Goal: Task Accomplishment & Management: Complete application form

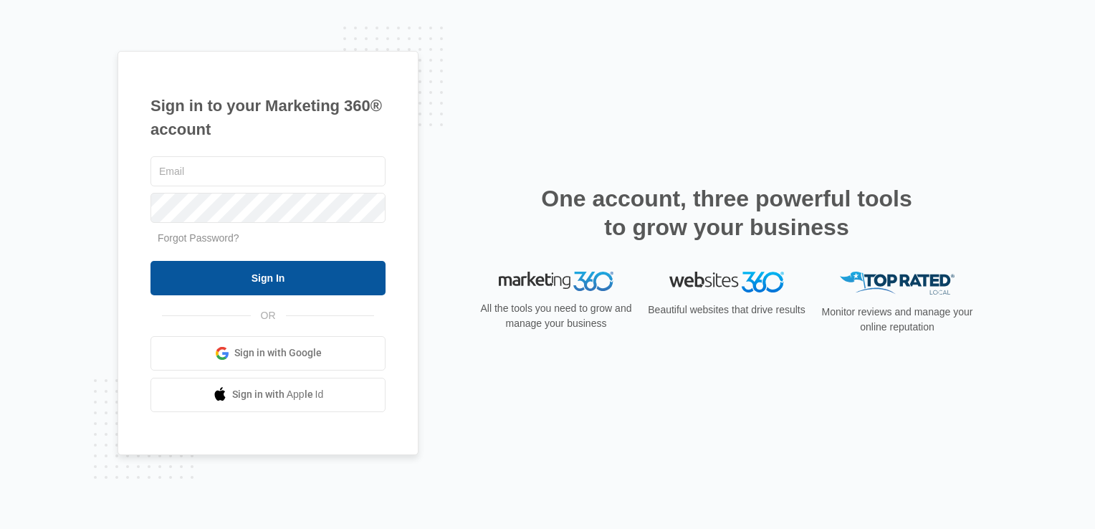
type input "[EMAIL_ADDRESS][DOMAIN_NAME]"
click at [238, 289] on input "Sign In" at bounding box center [267, 278] width 235 height 34
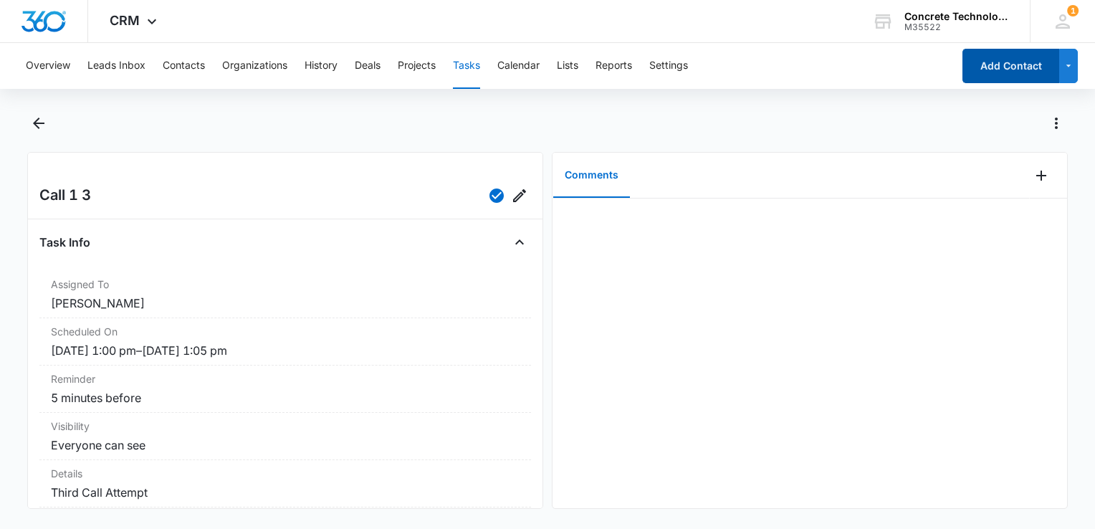
click at [978, 79] on button "Add Contact" at bounding box center [1010, 66] width 97 height 34
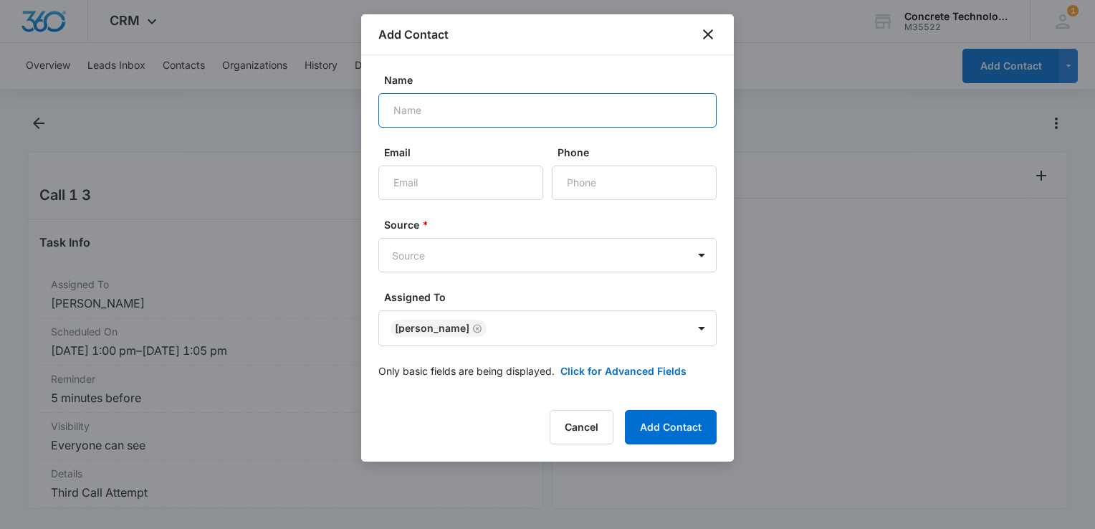
click at [459, 107] on input "Name" at bounding box center [547, 110] width 338 height 34
type input "[PERSON_NAME]"
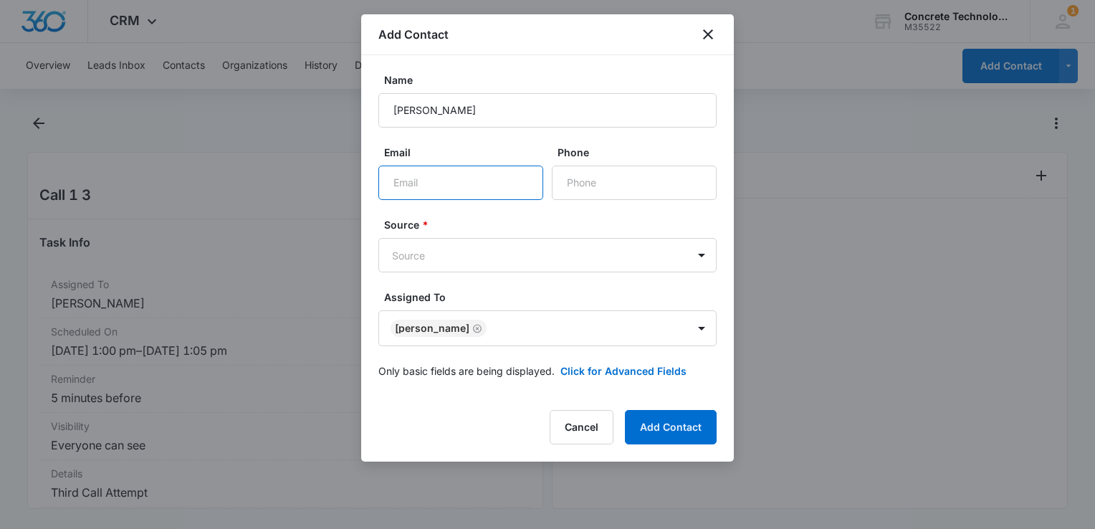
paste input "[EMAIL_ADDRESS][DOMAIN_NAME]"
type input "[EMAIL_ADDRESS][DOMAIN_NAME]"
click at [661, 374] on button "Click for Advanced Fields" at bounding box center [623, 370] width 126 height 15
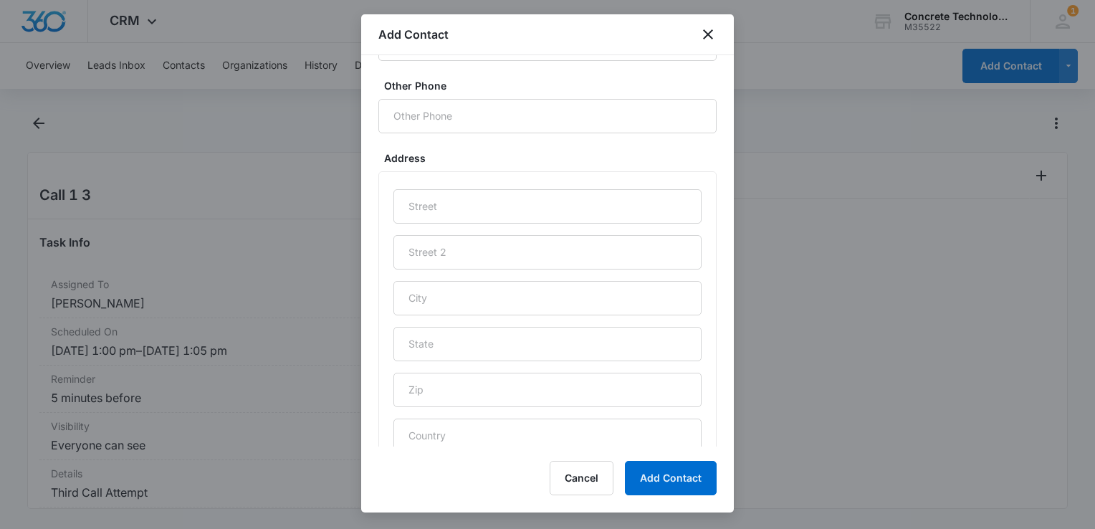
scroll to position [688, 0]
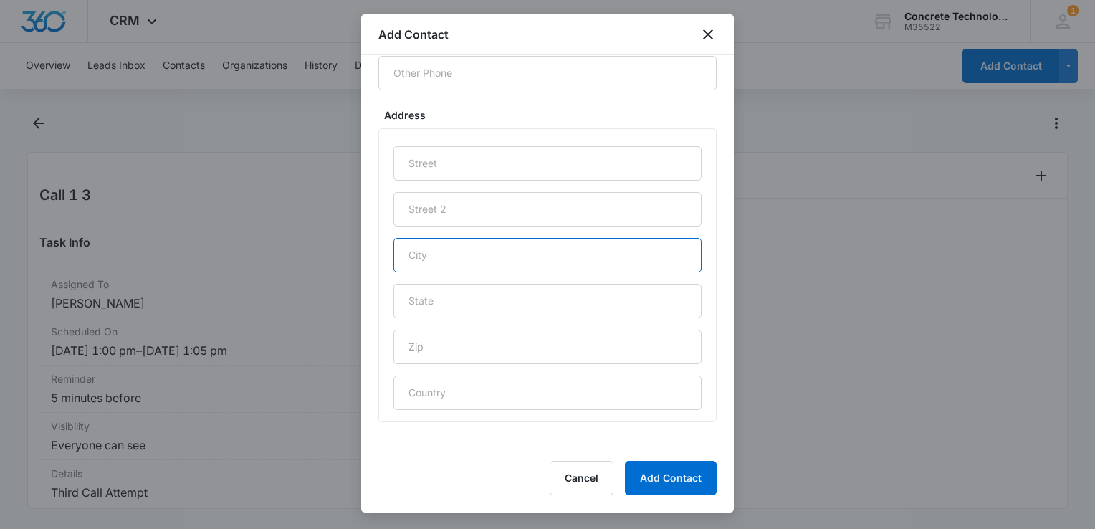
click at [479, 267] on input "text" at bounding box center [547, 255] width 308 height 34
type input "[GEOGRAPHIC_DATA]"
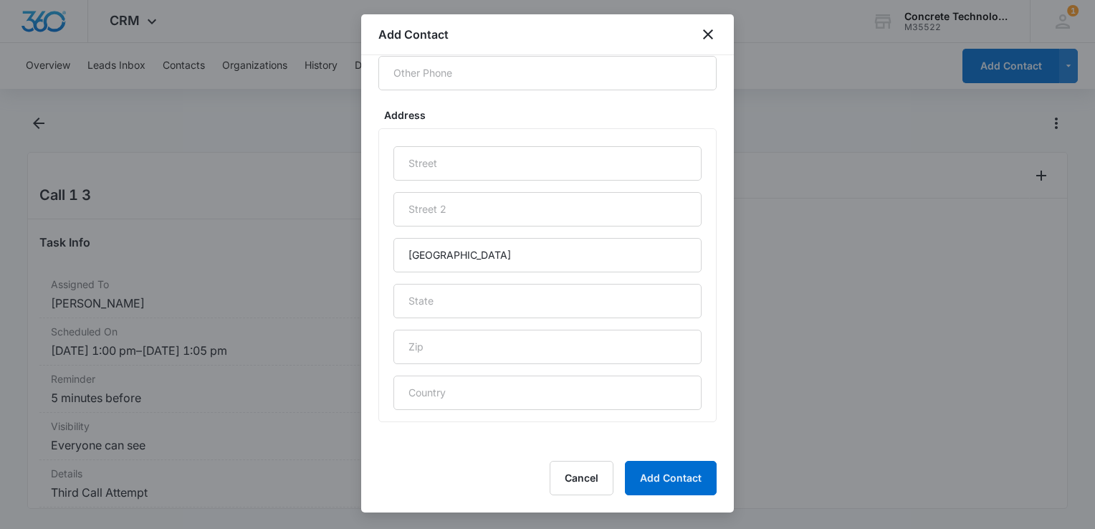
click at [469, 322] on div "[GEOGRAPHIC_DATA]" at bounding box center [547, 278] width 308 height 264
click at [476, 306] on input "text" at bounding box center [547, 301] width 308 height 34
type input "FL"
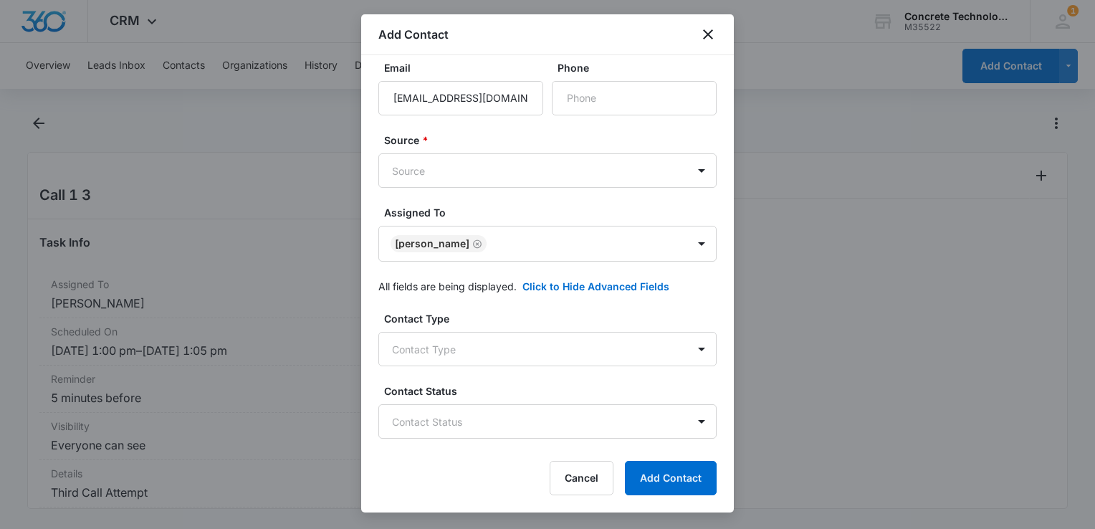
scroll to position [0, 0]
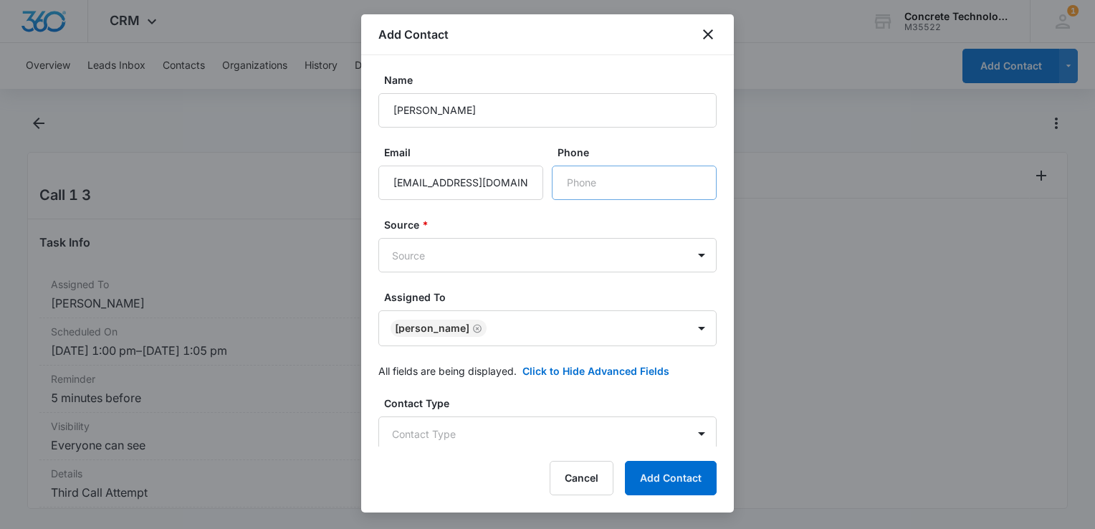
type input "32277"
paste input "[PHONE_NUMBER]"
type input "[PHONE_NUMBER]"
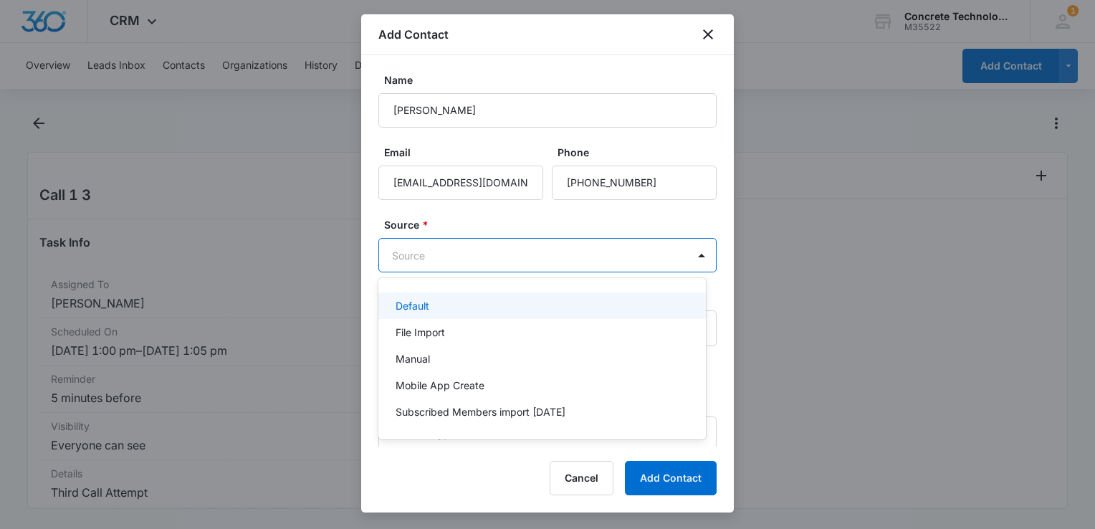
drag, startPoint x: 569, startPoint y: 259, endPoint x: 505, endPoint y: 255, distance: 63.9
click at [505, 255] on div at bounding box center [547, 264] width 1095 height 529
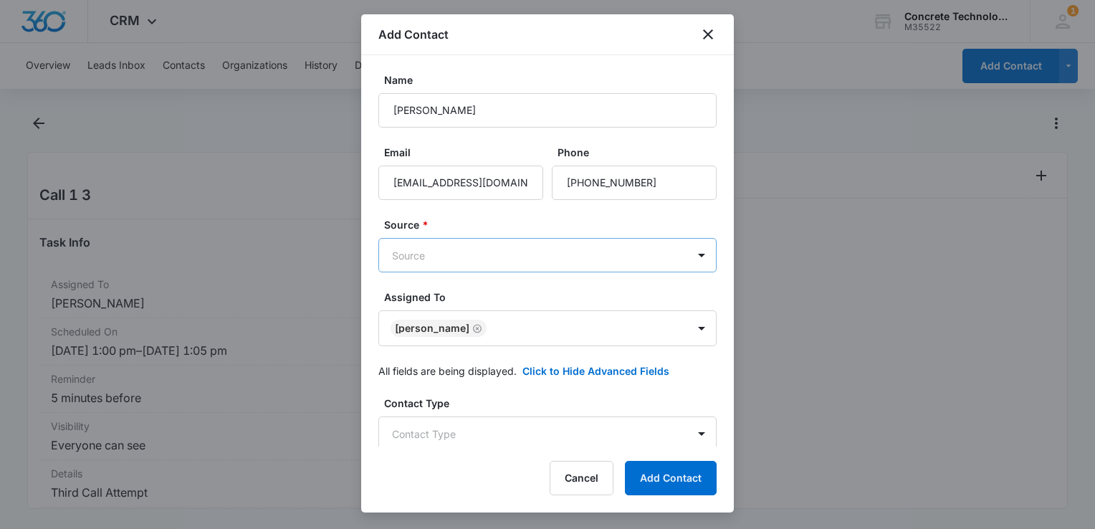
click at [502, 257] on body "CRM Apps Reputation Websites Forms CRM Email Social Content Ads Intelligence Fi…" at bounding box center [547, 264] width 1095 height 529
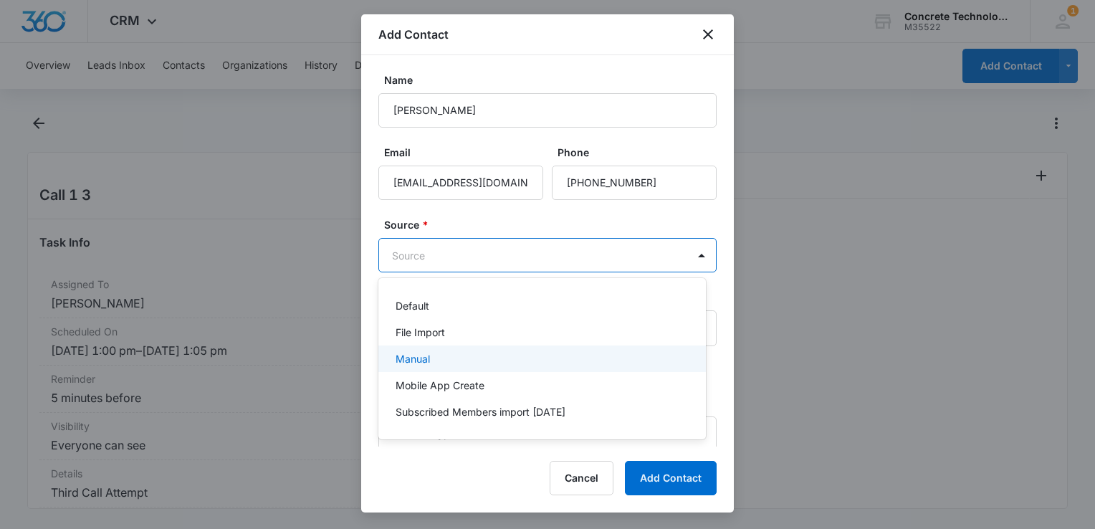
click at [435, 358] on div "Manual" at bounding box center [541, 358] width 290 height 15
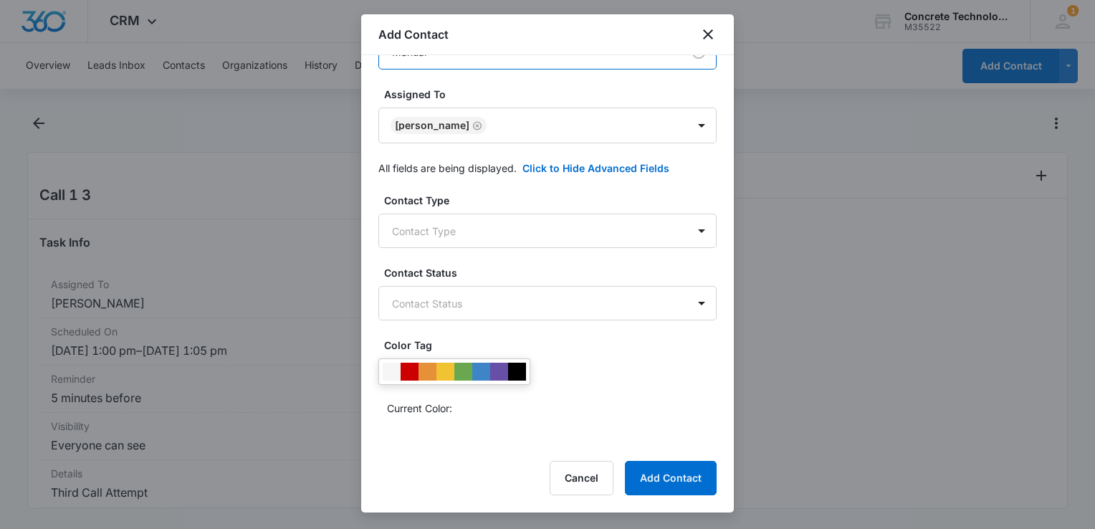
scroll to position [215, 0]
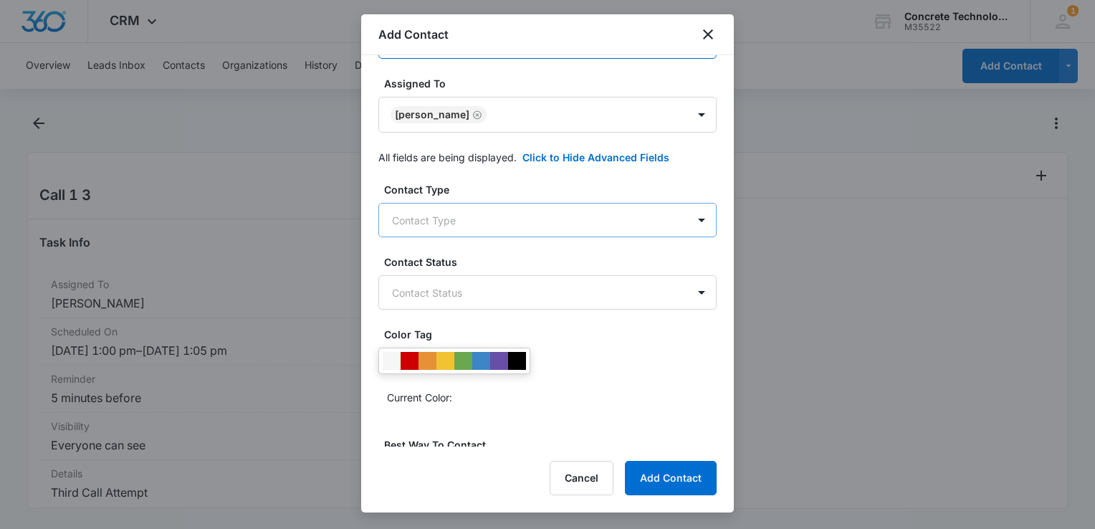
click at [528, 219] on body "CRM Apps Reputation Websites Forms CRM Email Social Content Ads Intelligence Fi…" at bounding box center [547, 264] width 1095 height 529
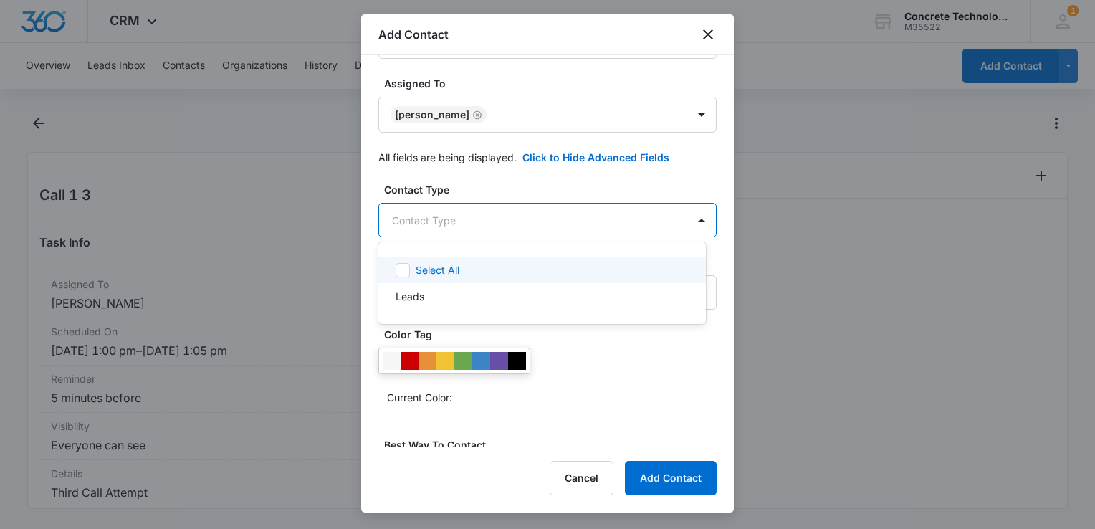
click at [478, 275] on div "Select All" at bounding box center [551, 269] width 270 height 15
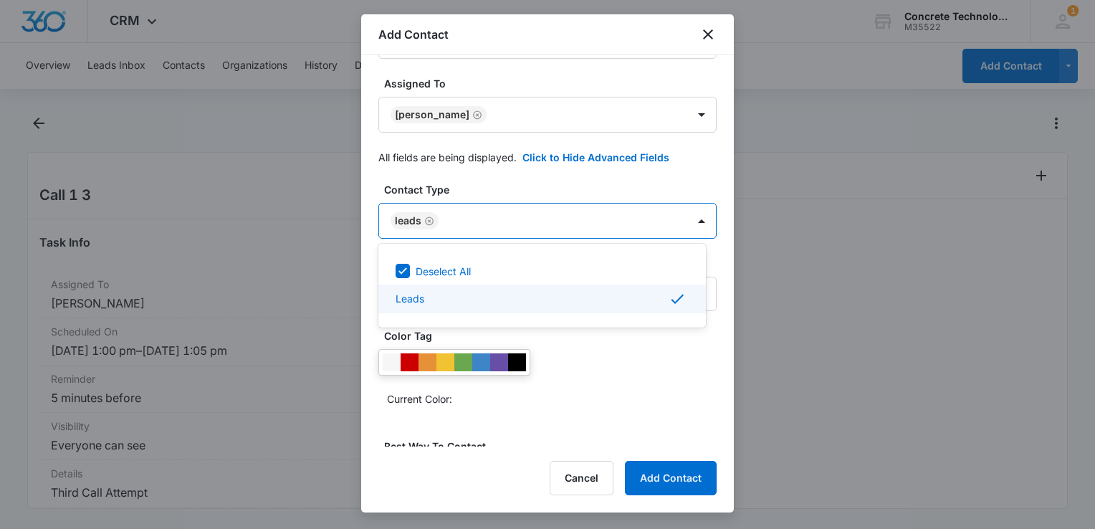
click at [636, 383] on div at bounding box center [547, 264] width 1095 height 529
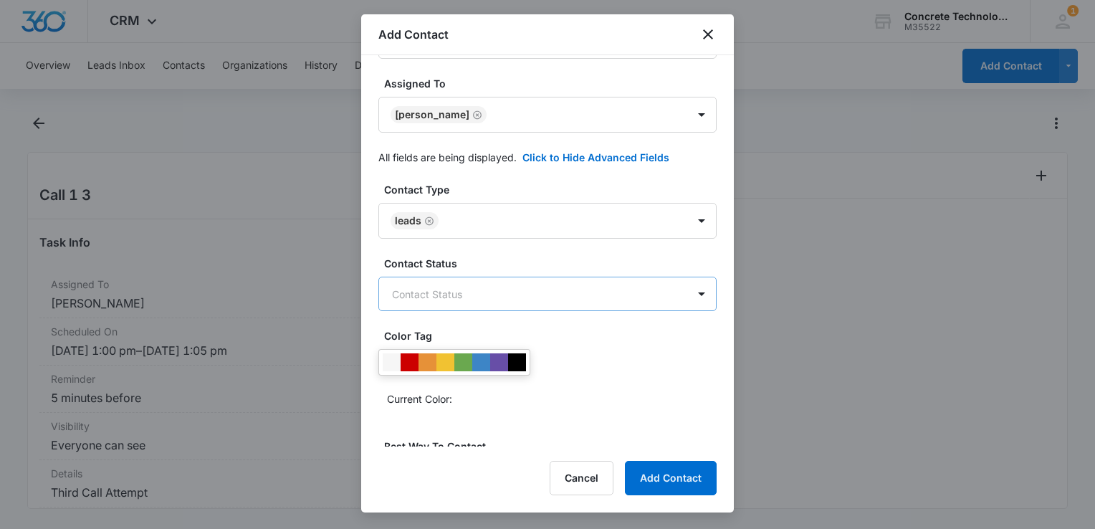
click at [558, 298] on body "CRM Apps Reputation Websites Forms CRM Email Social Content Ads Intelligence Fi…" at bounding box center [547, 264] width 1095 height 529
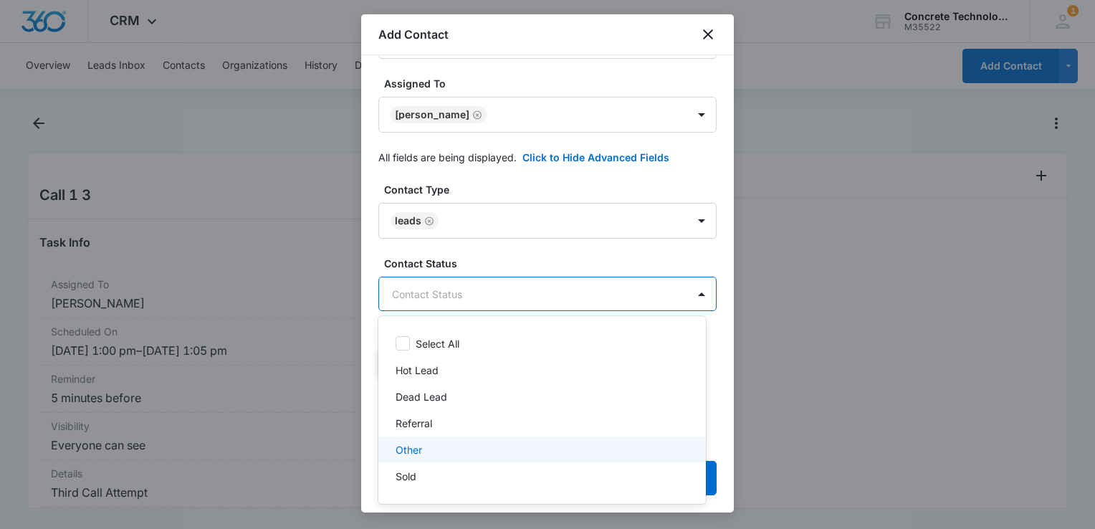
click at [430, 445] on div "Other" at bounding box center [541, 449] width 290 height 15
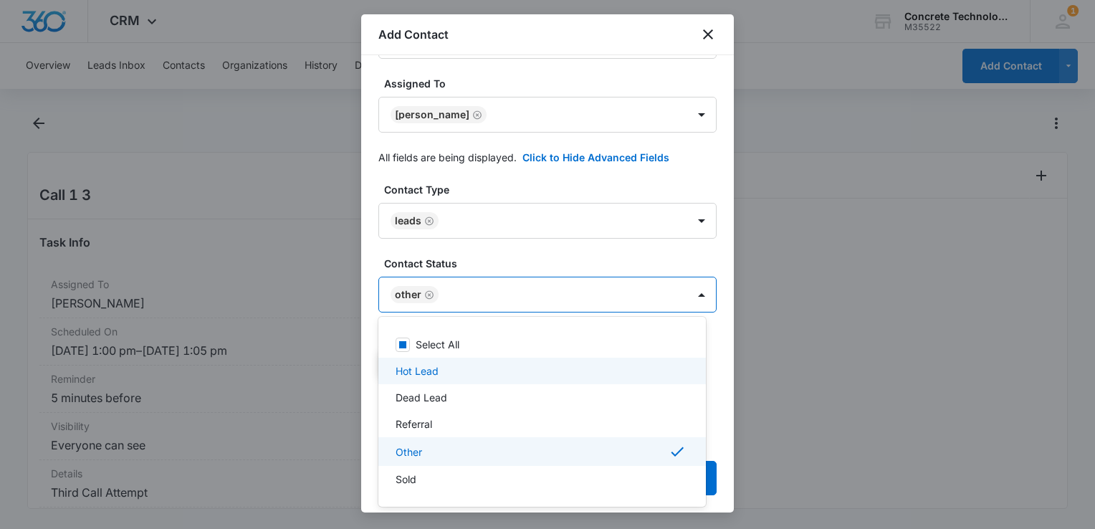
click at [721, 380] on div at bounding box center [547, 264] width 1095 height 529
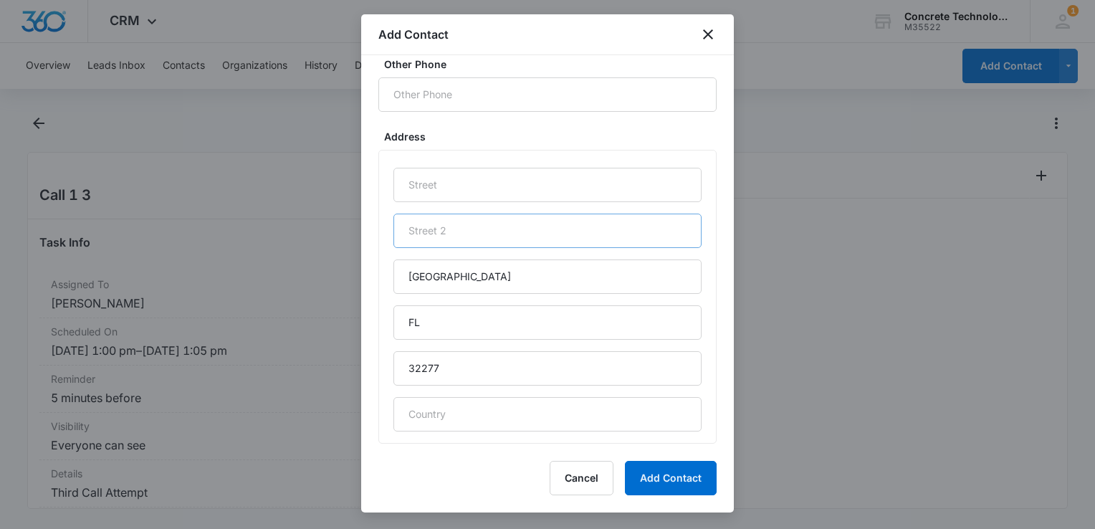
scroll to position [692, 0]
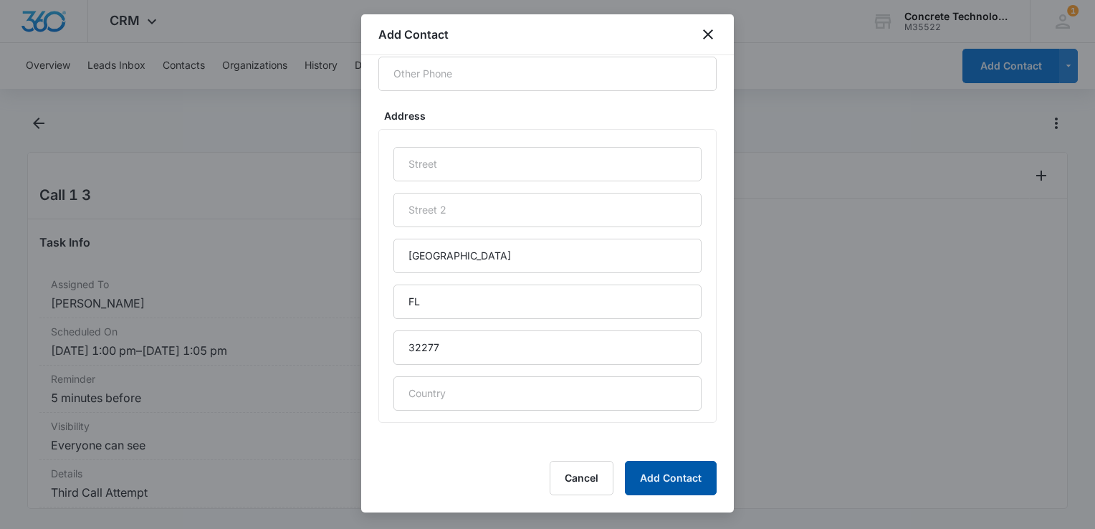
click at [688, 477] on button "Add Contact" at bounding box center [671, 478] width 92 height 34
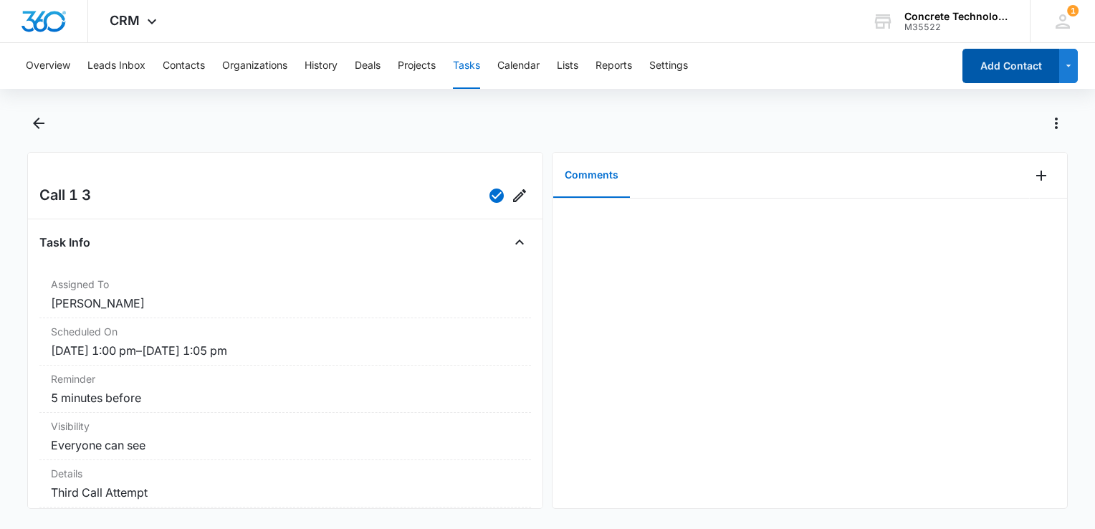
click at [988, 82] on button "Add Contact" at bounding box center [1010, 66] width 97 height 34
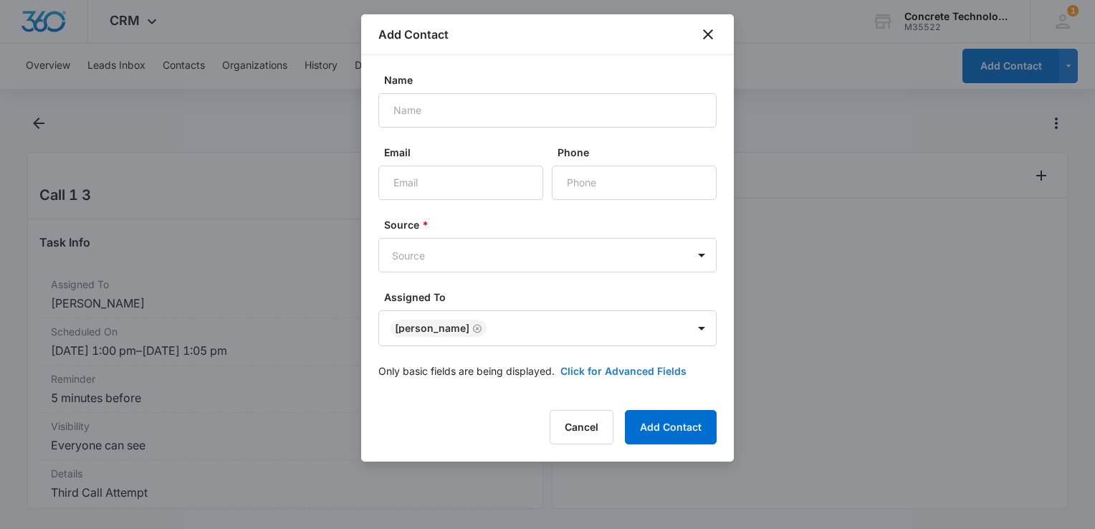
click at [644, 363] on button "Click for Advanced Fields" at bounding box center [623, 370] width 126 height 15
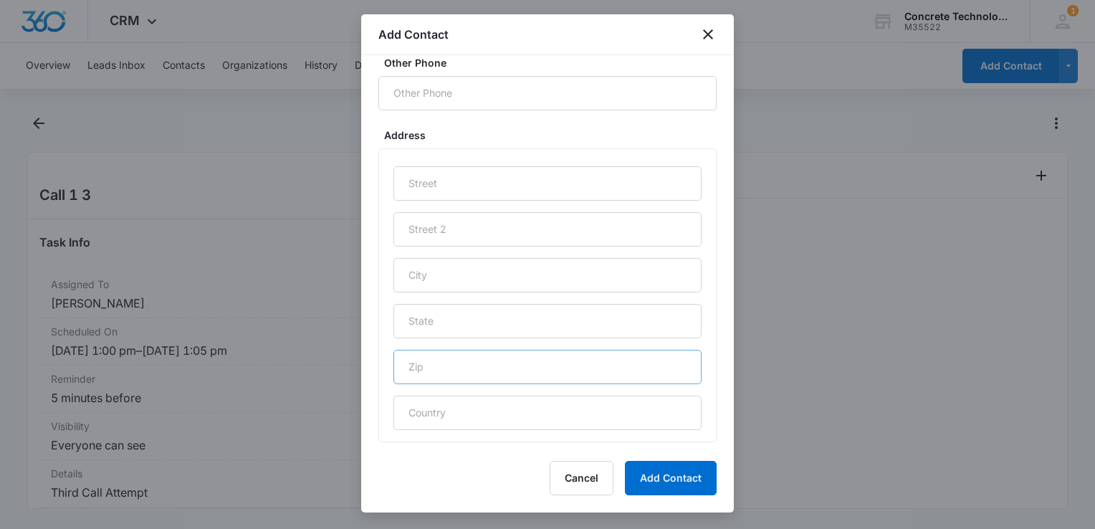
scroll to position [688, 0]
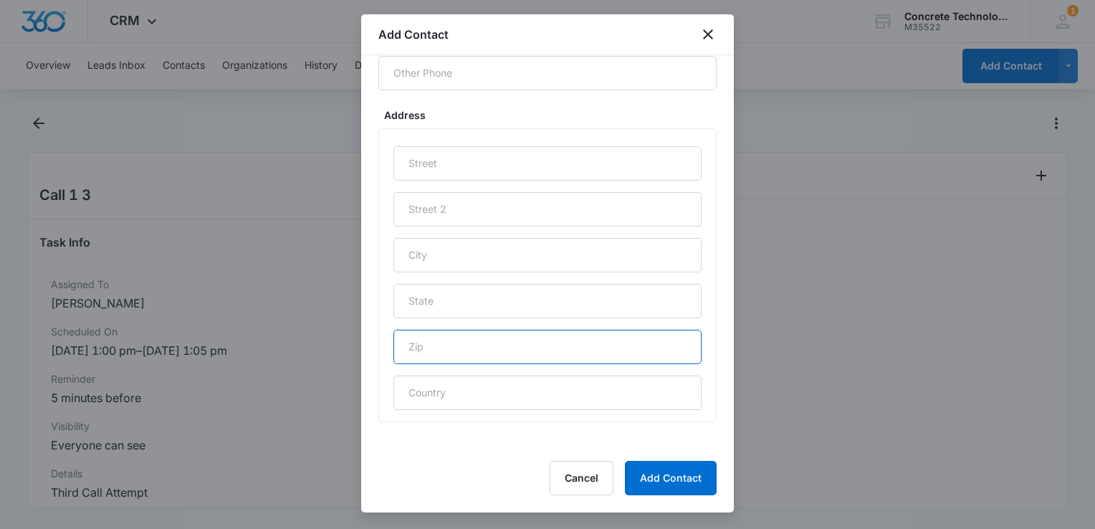
click at [545, 350] on input "text" at bounding box center [547, 347] width 308 height 34
type input "32456"
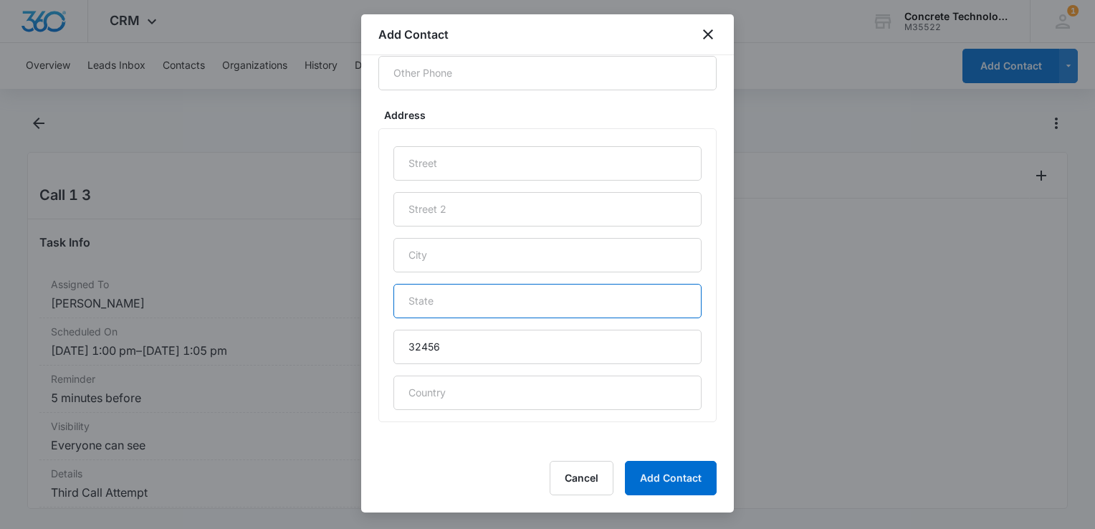
click at [527, 312] on input "text" at bounding box center [547, 301] width 308 height 34
type input "FL"
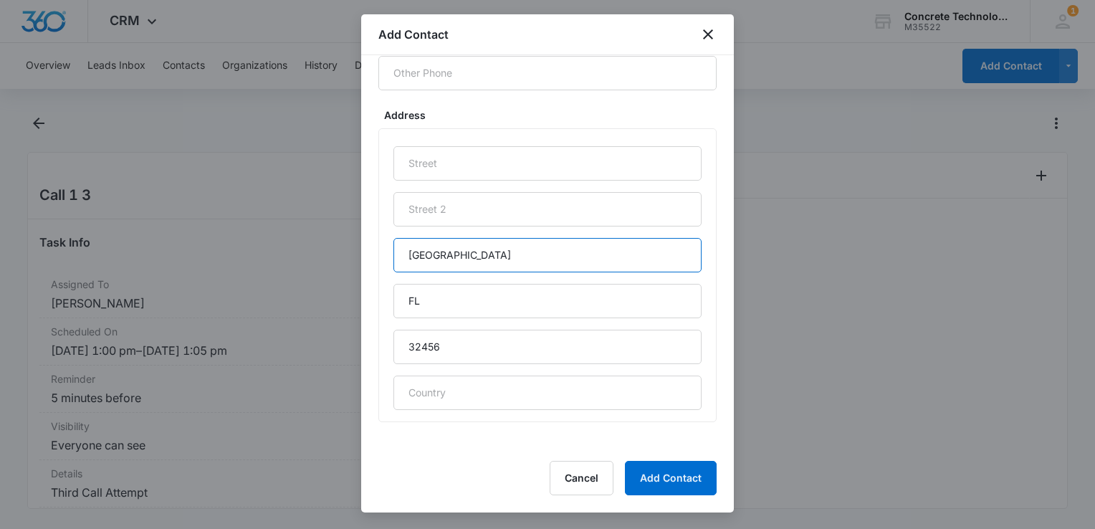
drag, startPoint x: 523, startPoint y: 253, endPoint x: 227, endPoint y: 234, distance: 296.6
click at [227, 234] on body "CRM Apps Reputation Websites Forms CRM Email Social Content Ads Intelligence Fi…" at bounding box center [547, 264] width 1095 height 529
click at [403, 259] on input "St [PERSON_NAME]" at bounding box center [547, 255] width 308 height 34
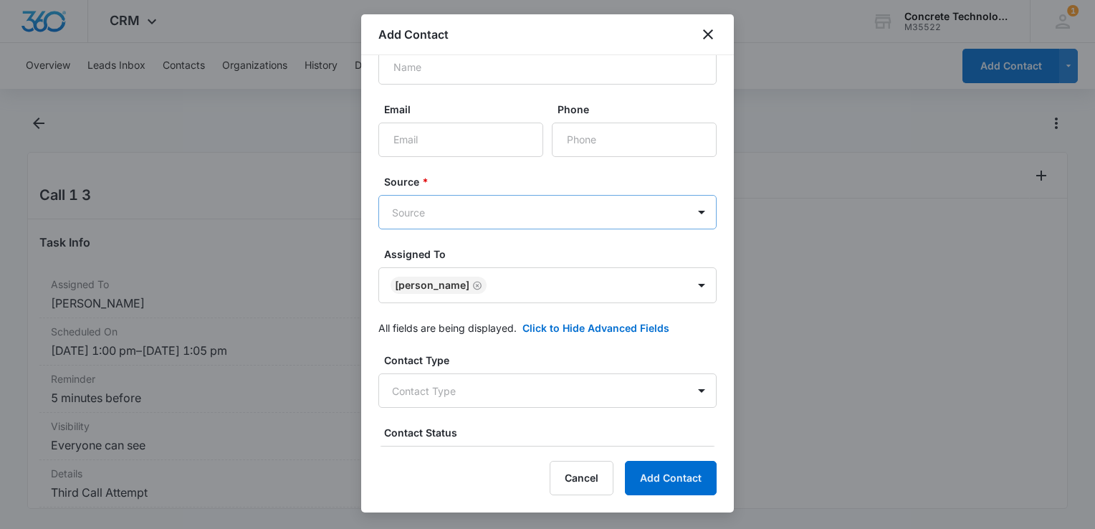
scroll to position [0, 0]
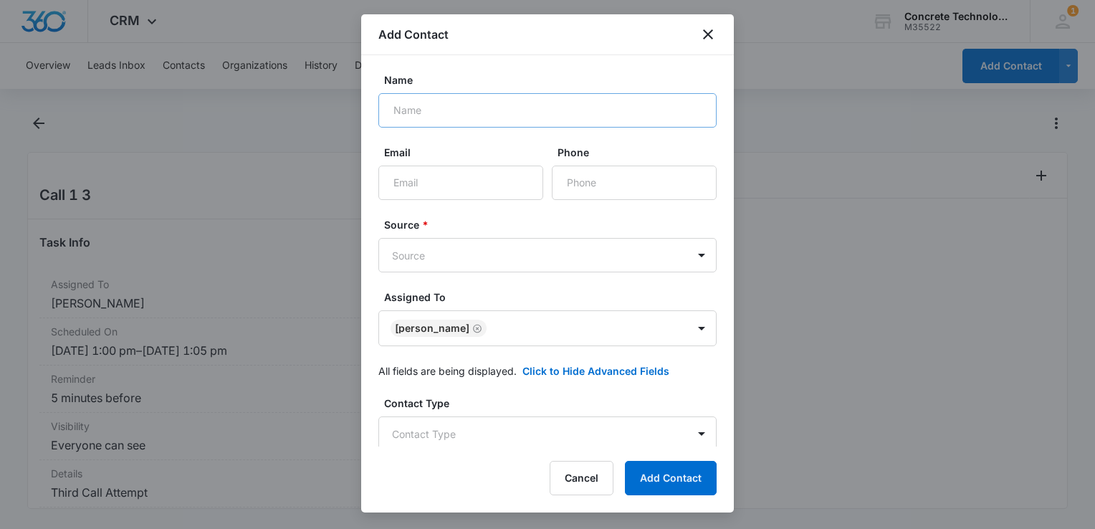
type input "[GEOGRAPHIC_DATA][PERSON_NAME]"
click at [539, 125] on input "Name" at bounding box center [547, 110] width 338 height 34
type input "[PERSON_NAME]"
paste input "[EMAIL_ADDRESS][DOMAIN_NAME]"
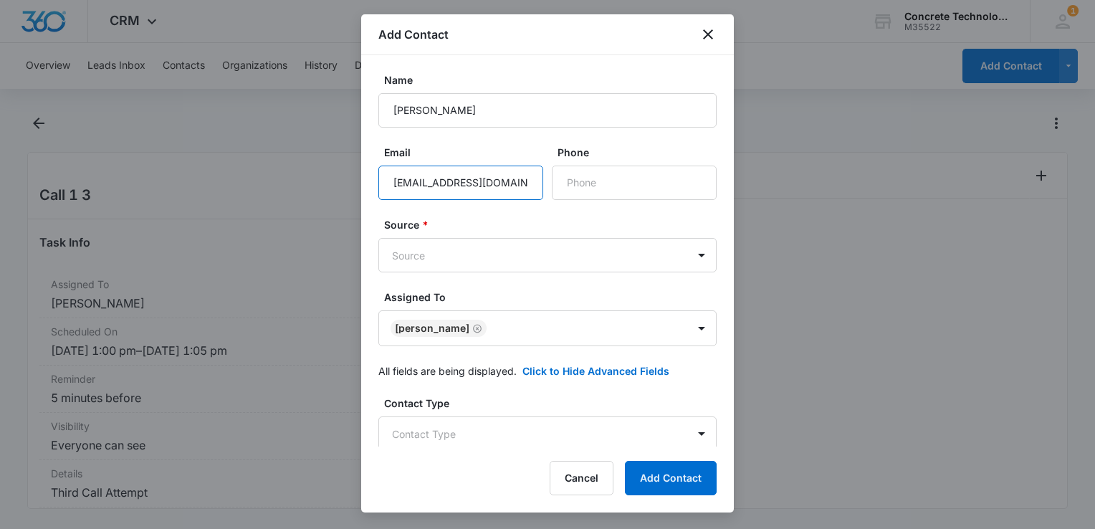
type input "[EMAIL_ADDRESS][DOMAIN_NAME]"
paste input "[PHONE_NUMBER]"
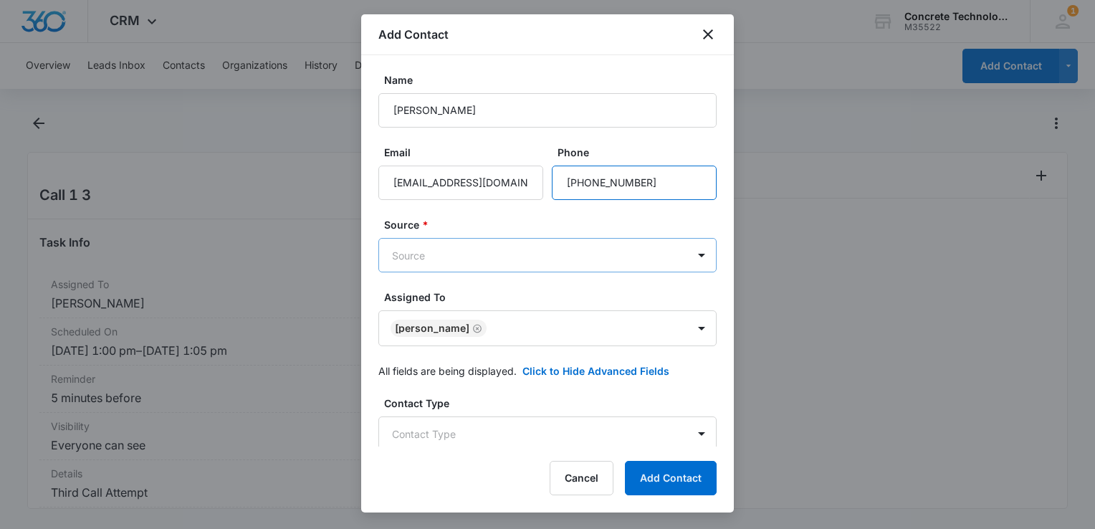
type input "[PHONE_NUMBER]"
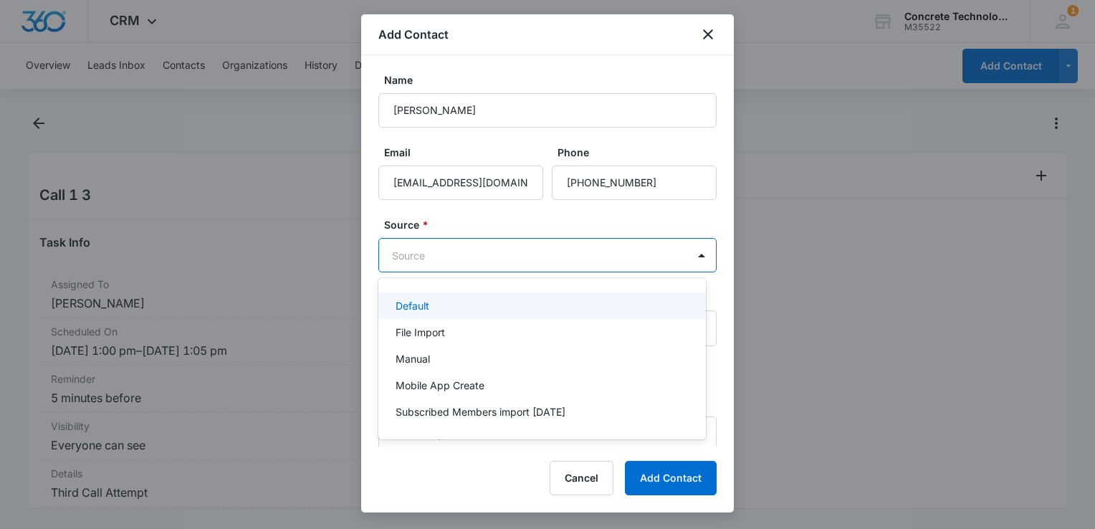
click at [542, 250] on body "CRM Apps Reputation Websites Forms CRM Email Social Content Ads Intelligence Fi…" at bounding box center [547, 264] width 1095 height 529
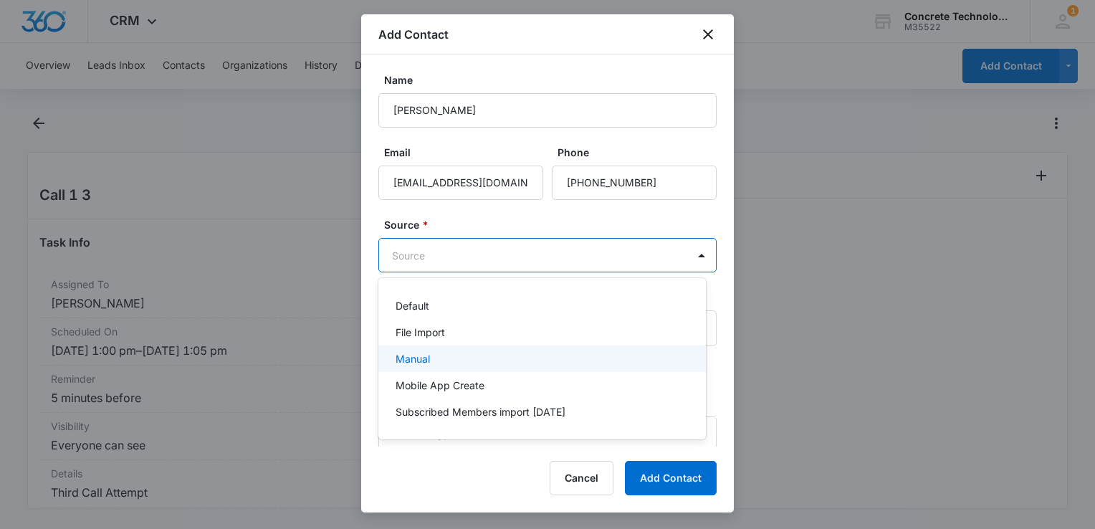
click at [492, 365] on div "Manual" at bounding box center [542, 358] width 328 height 27
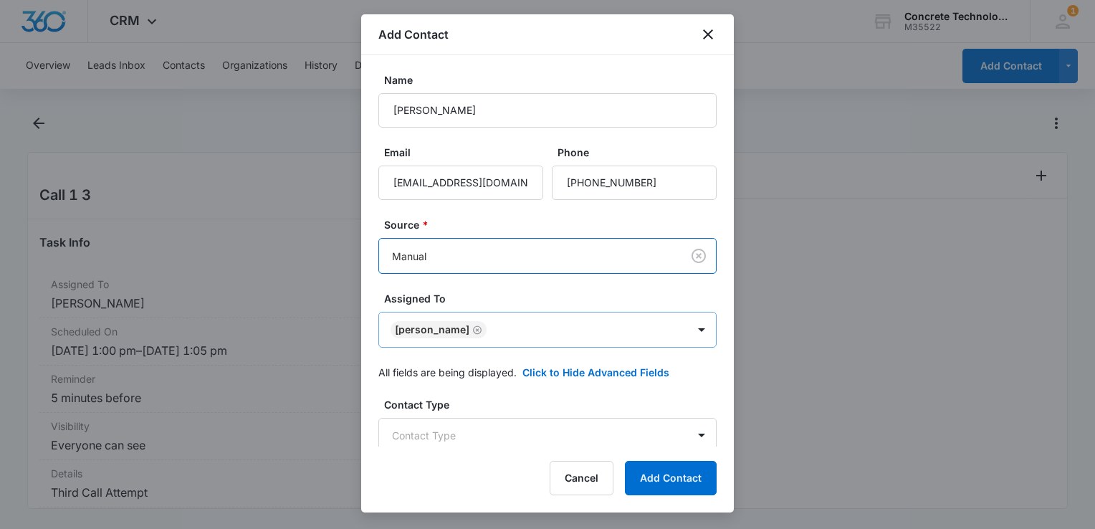
click at [502, 340] on body "CRM Apps Reputation Websites Forms CRM Email Social Content Ads Intelligence Fi…" at bounding box center [547, 264] width 1095 height 529
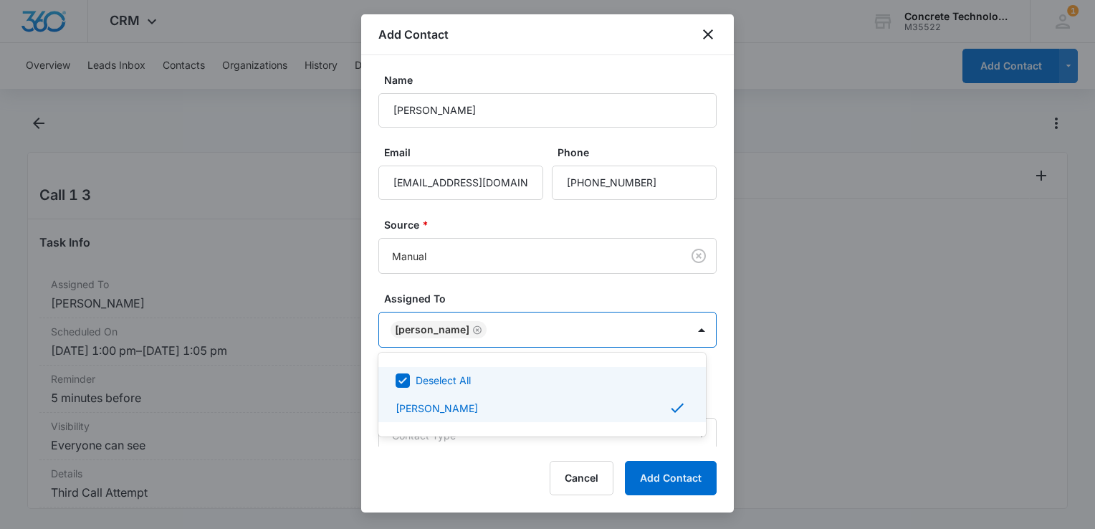
click at [502, 340] on div at bounding box center [547, 264] width 1095 height 529
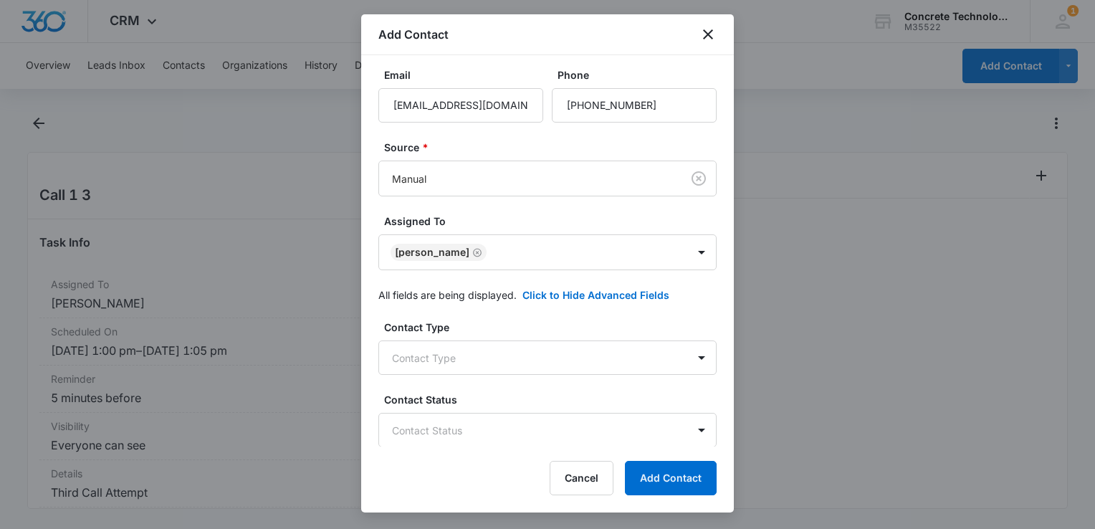
scroll to position [215, 0]
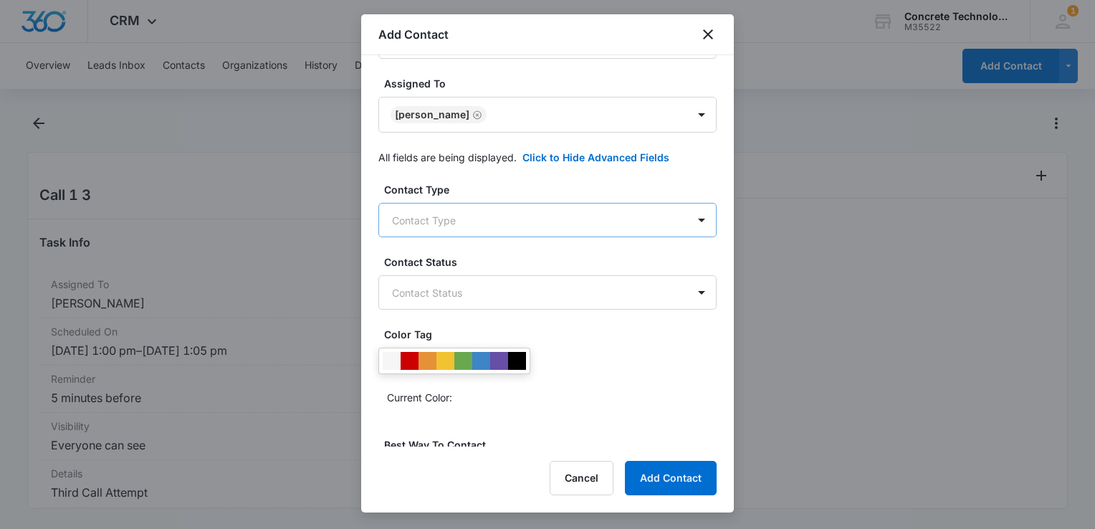
click at [507, 229] on body "CRM Apps Reputation Websites Forms CRM Email Social Content Ads Intelligence Fi…" at bounding box center [547, 264] width 1095 height 529
click at [472, 278] on div "Select All" at bounding box center [542, 270] width 328 height 27
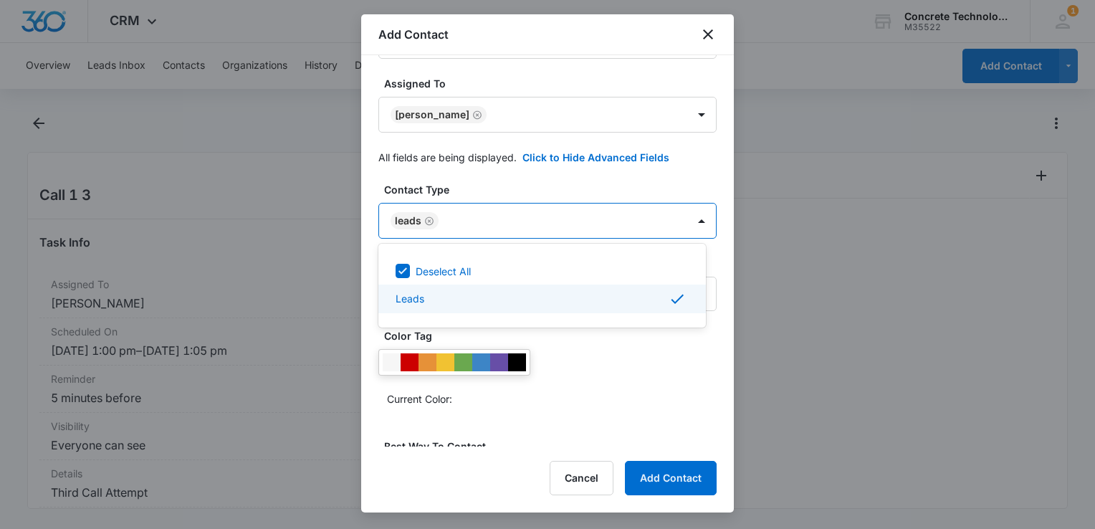
click at [608, 378] on div at bounding box center [547, 264] width 1095 height 529
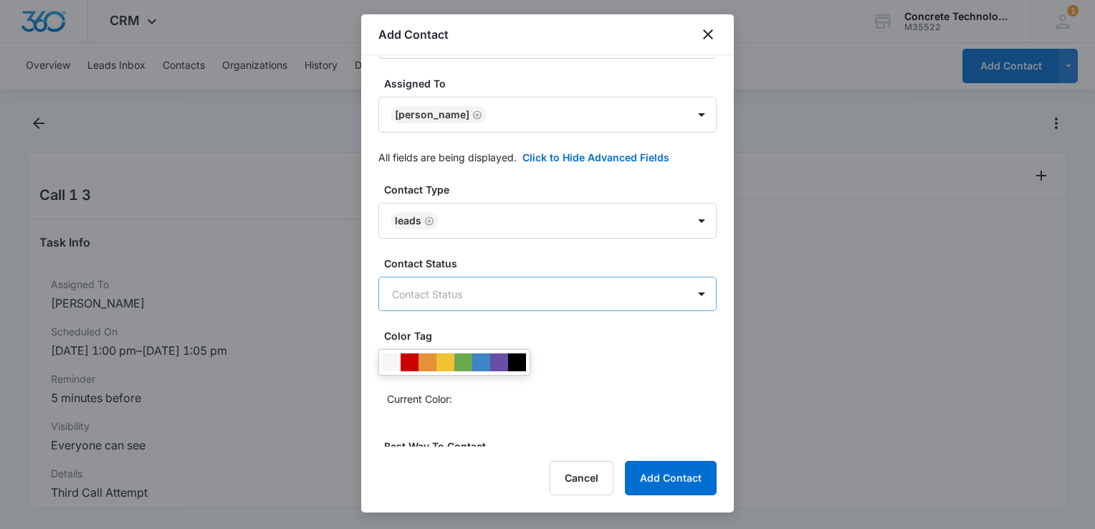
click at [565, 298] on body "CRM Apps Reputation Websites Forms CRM Email Social Content Ads Intelligence Fi…" at bounding box center [547, 264] width 1095 height 529
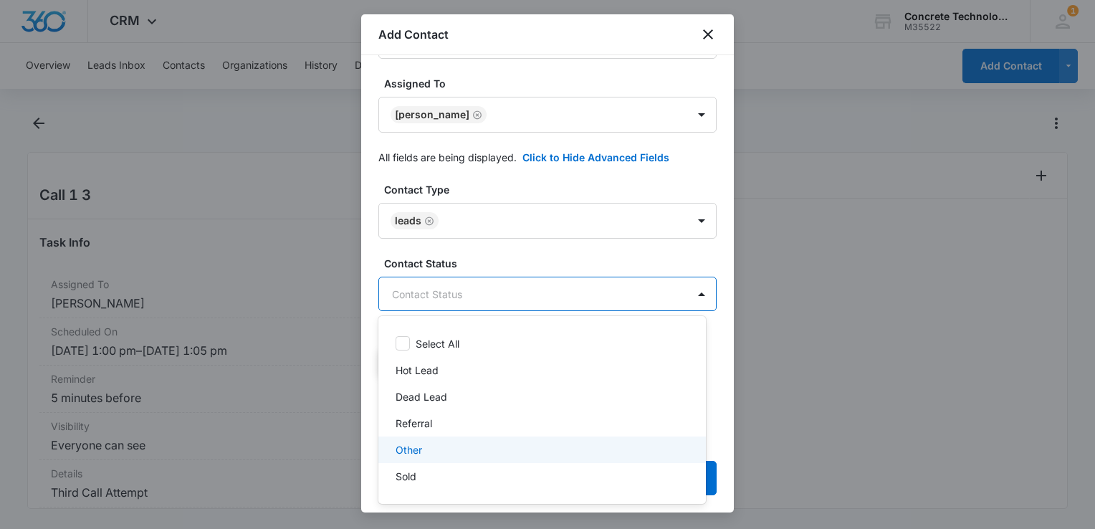
click at [433, 444] on div "Other" at bounding box center [541, 449] width 290 height 15
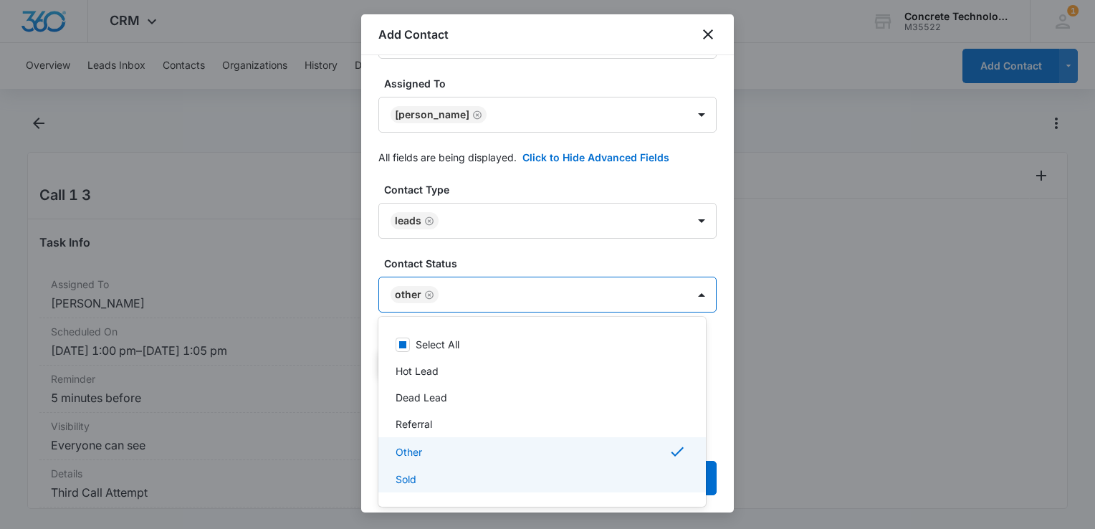
click at [732, 379] on div at bounding box center [547, 264] width 1095 height 529
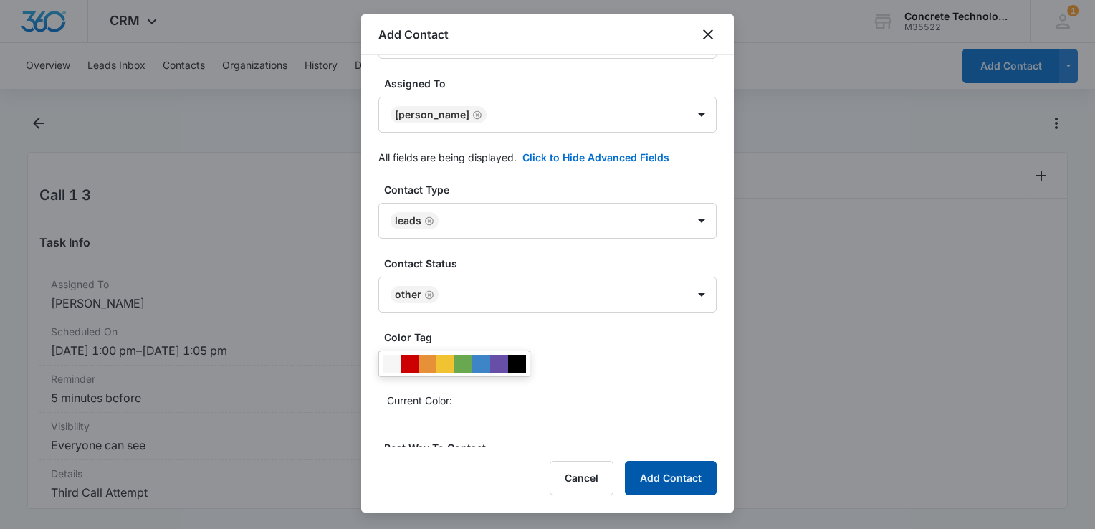
click at [668, 472] on button "Add Contact" at bounding box center [671, 478] width 92 height 34
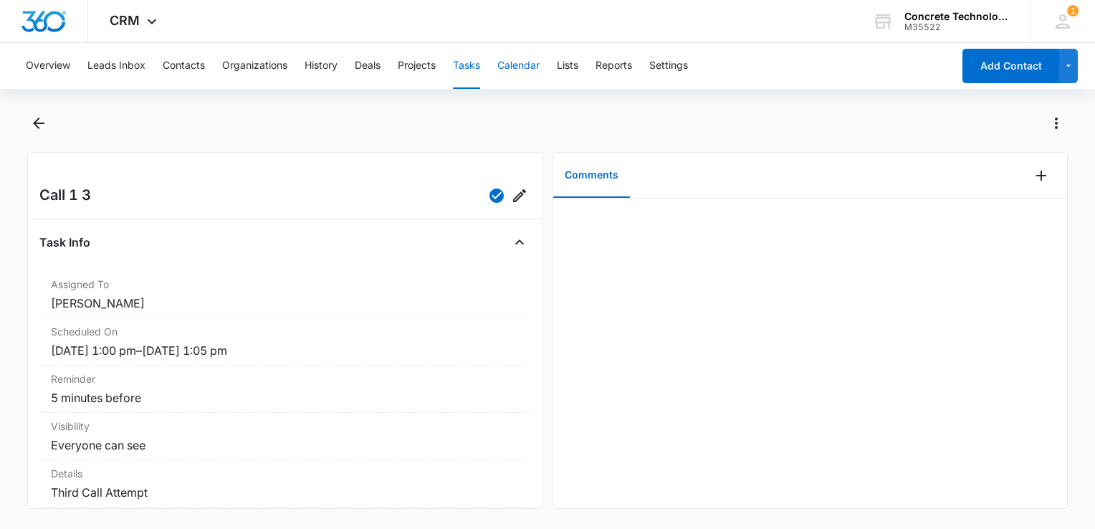
click at [538, 75] on button "Calendar" at bounding box center [518, 66] width 42 height 46
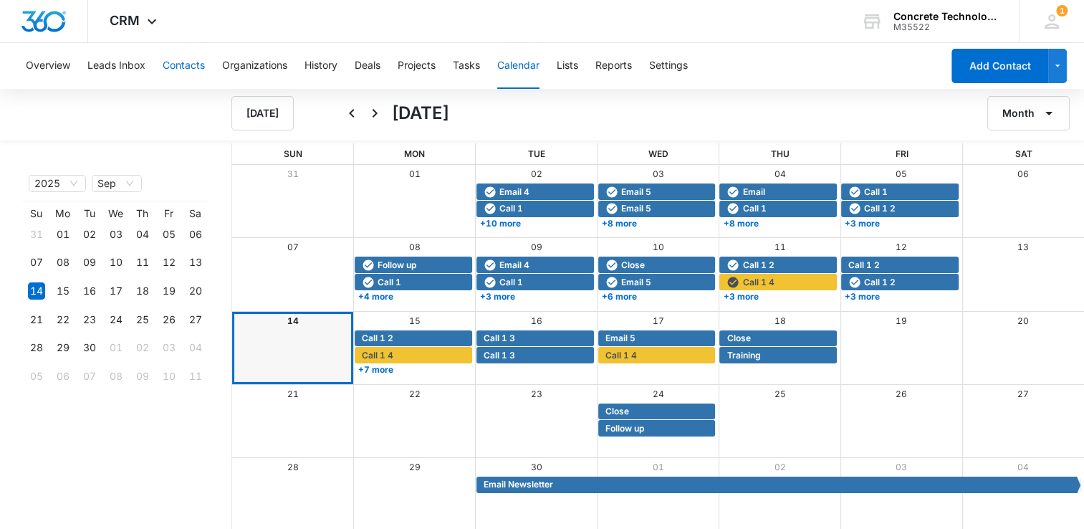
click at [187, 65] on button "Contacts" at bounding box center [184, 66] width 42 height 46
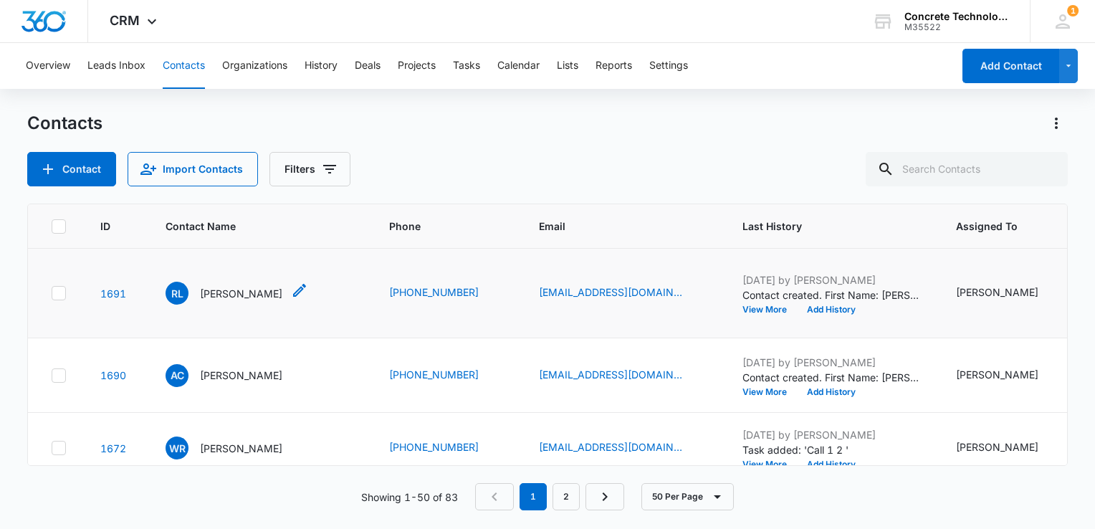
click at [245, 286] on p "[PERSON_NAME]" at bounding box center [241, 293] width 82 height 15
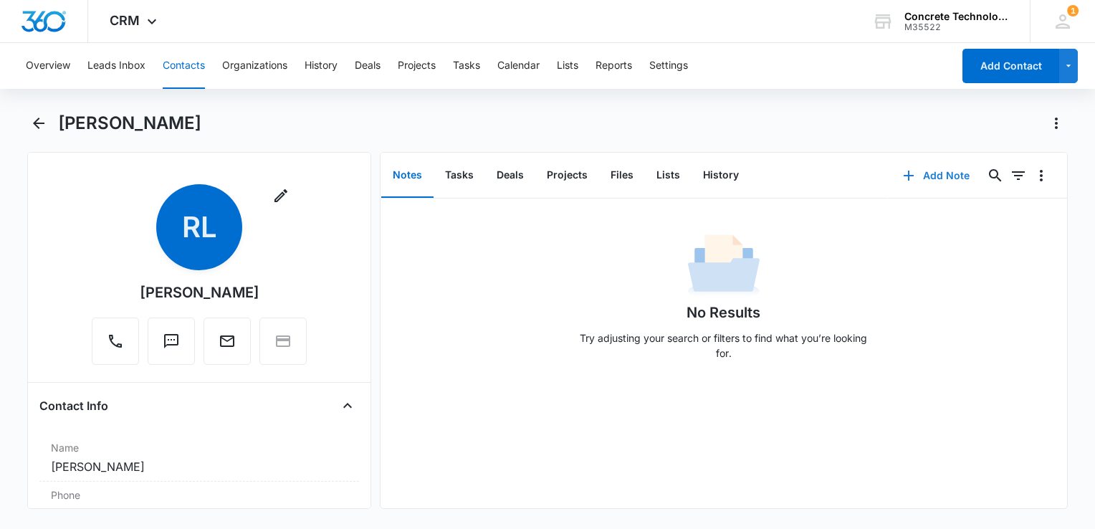
click at [935, 178] on button "Add Note" at bounding box center [936, 175] width 95 height 34
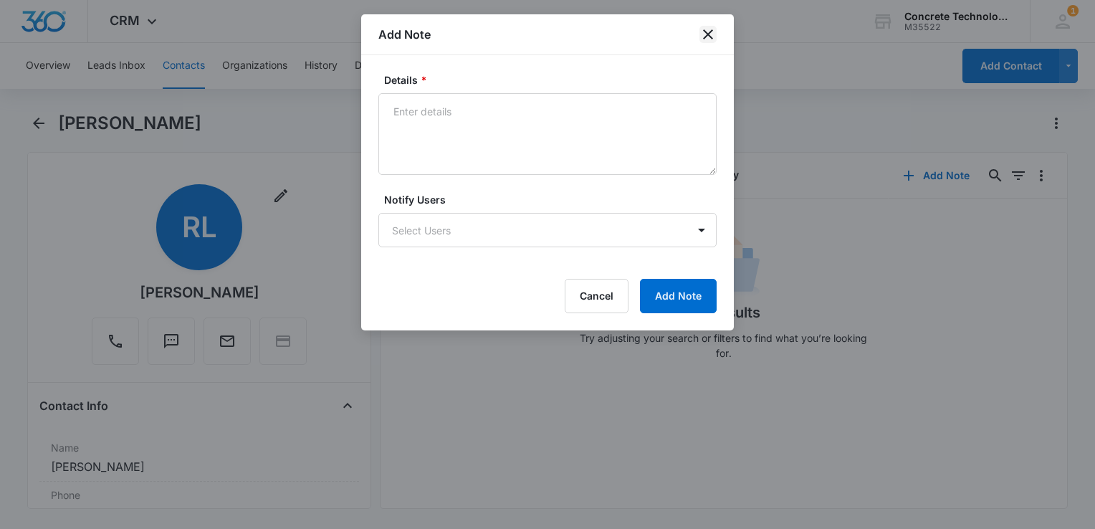
click at [708, 34] on icon "close" at bounding box center [708, 34] width 10 height 10
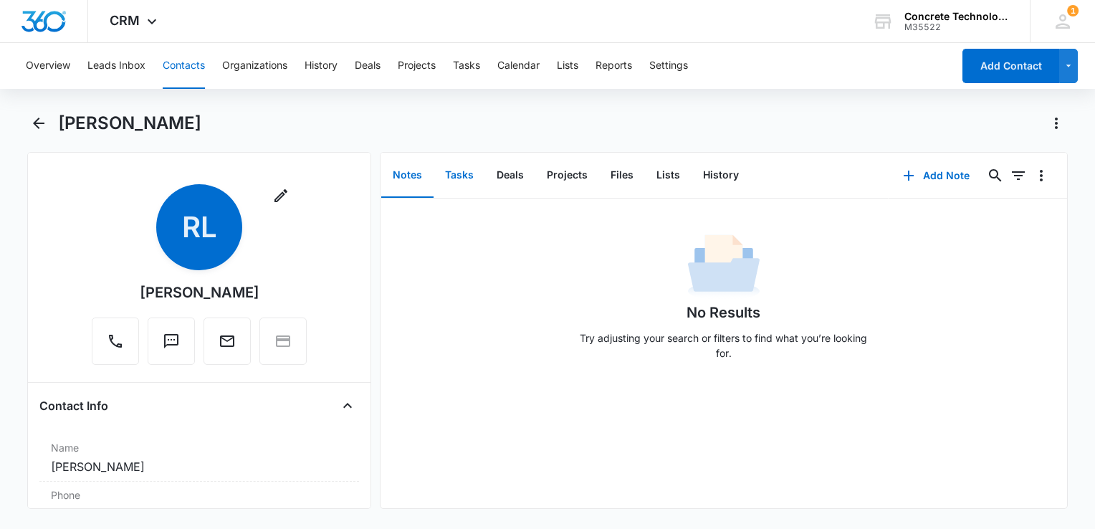
click at [450, 175] on button "Tasks" at bounding box center [460, 175] width 52 height 44
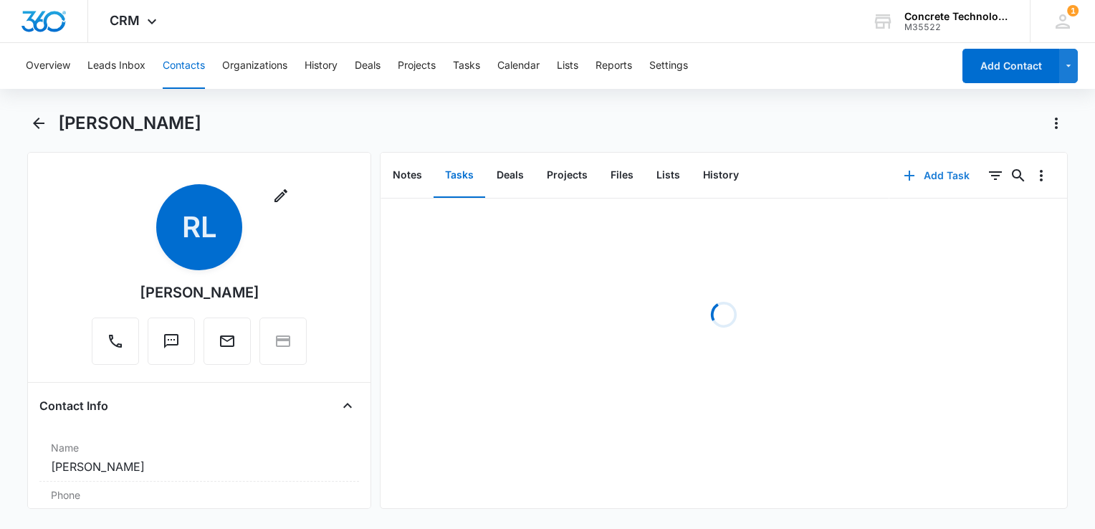
click at [913, 176] on button "Add Task" at bounding box center [936, 175] width 95 height 34
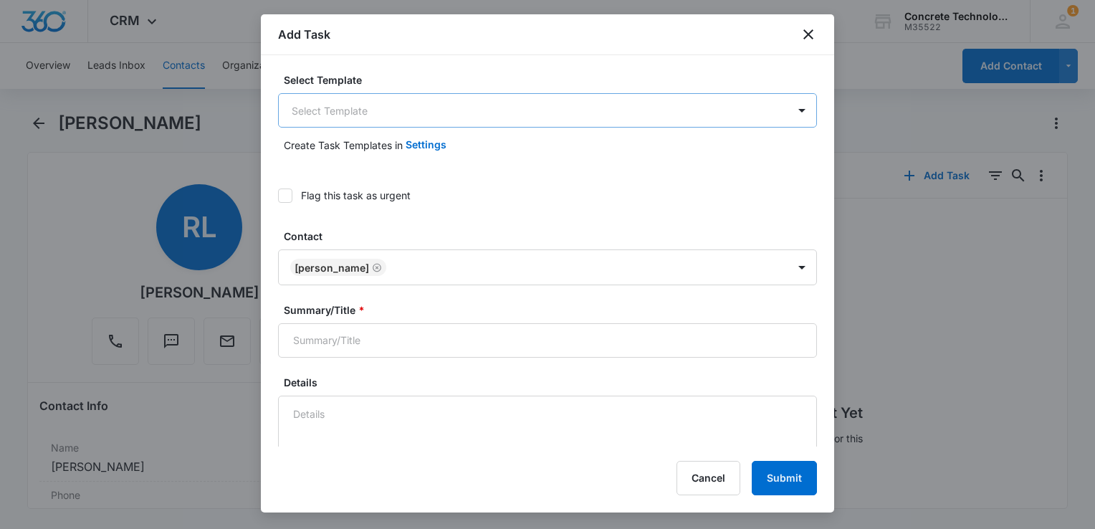
click at [462, 120] on body "CRM Apps Reputation Websites Forms CRM Email Social Content Ads Intelligence Fi…" at bounding box center [547, 264] width 1095 height 529
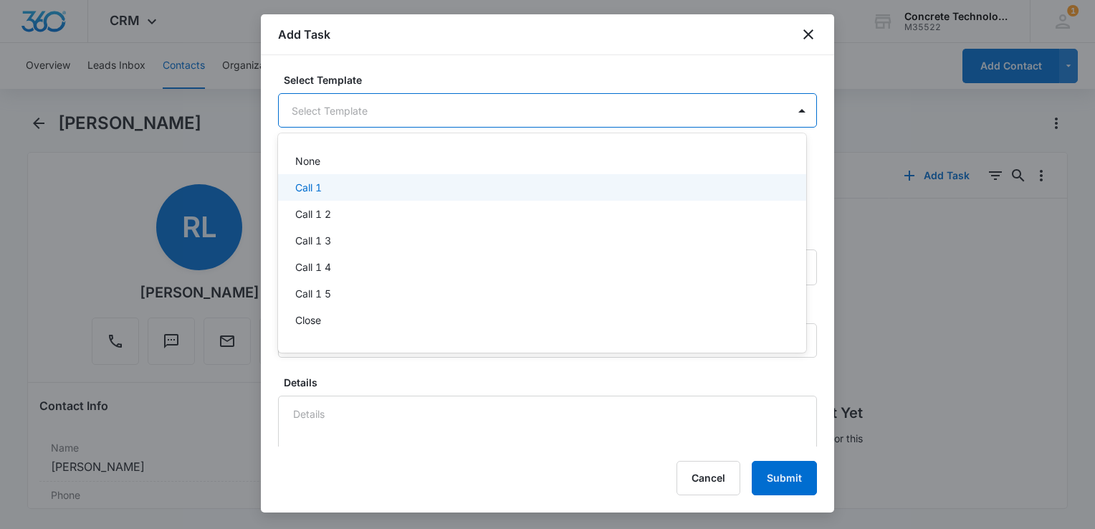
click at [390, 184] on div "Call 1" at bounding box center [540, 187] width 491 height 15
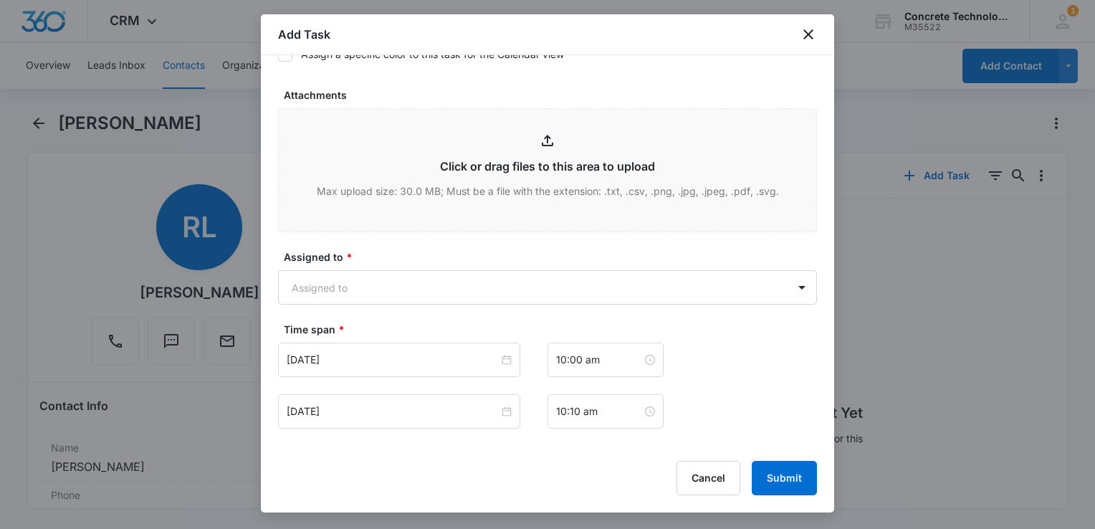
scroll to position [932, 0]
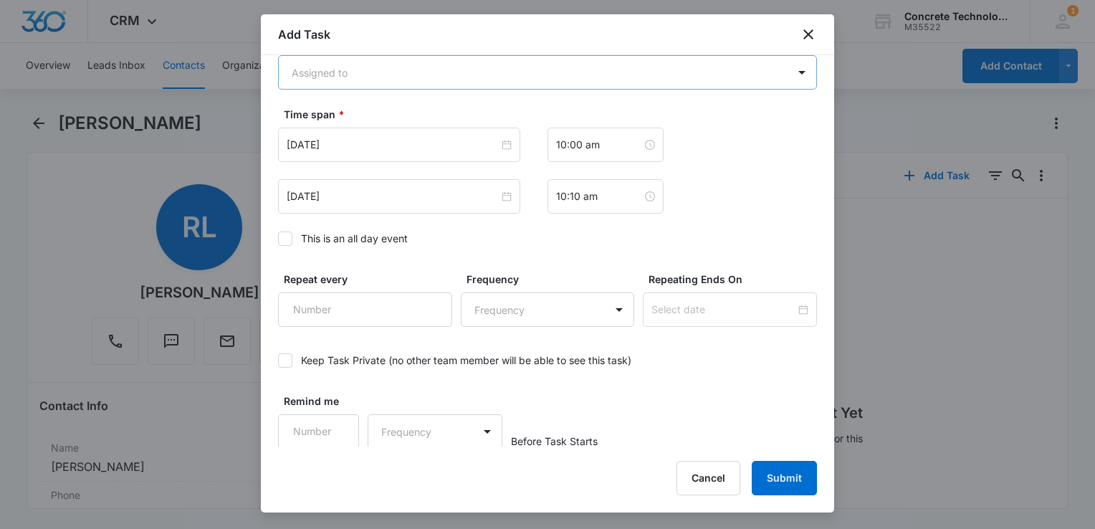
click at [413, 73] on body "CRM Apps Reputation Websites Forms CRM Email Social Content Ads Intelligence Fi…" at bounding box center [547, 264] width 1095 height 529
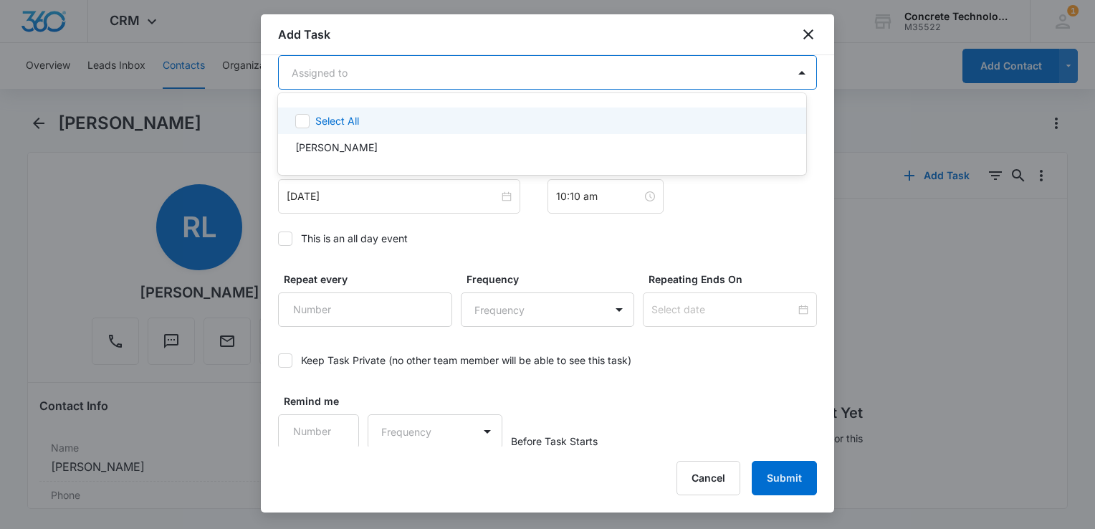
click at [387, 129] on div "Select All" at bounding box center [542, 120] width 528 height 27
checkbox input "true"
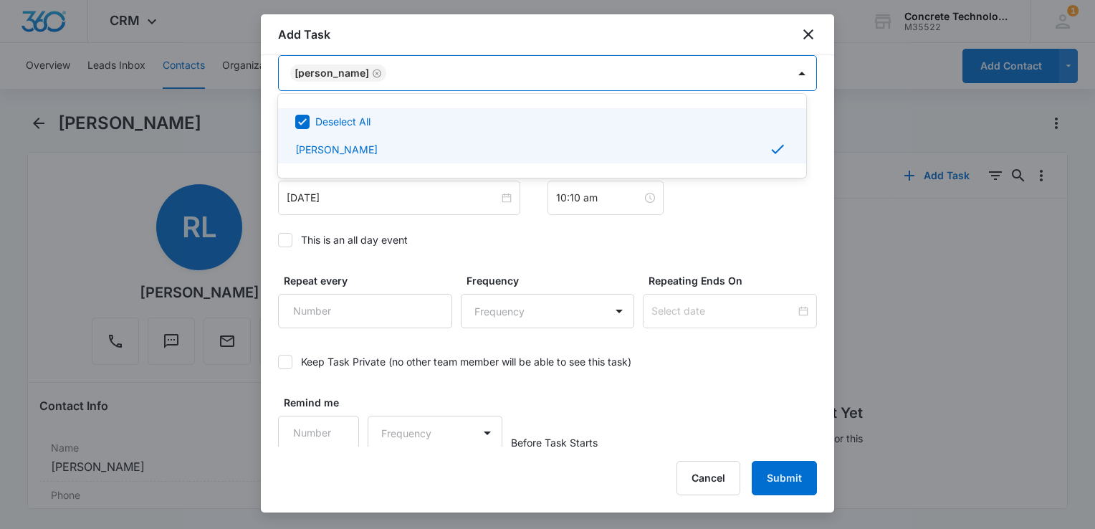
scroll to position [932, 0]
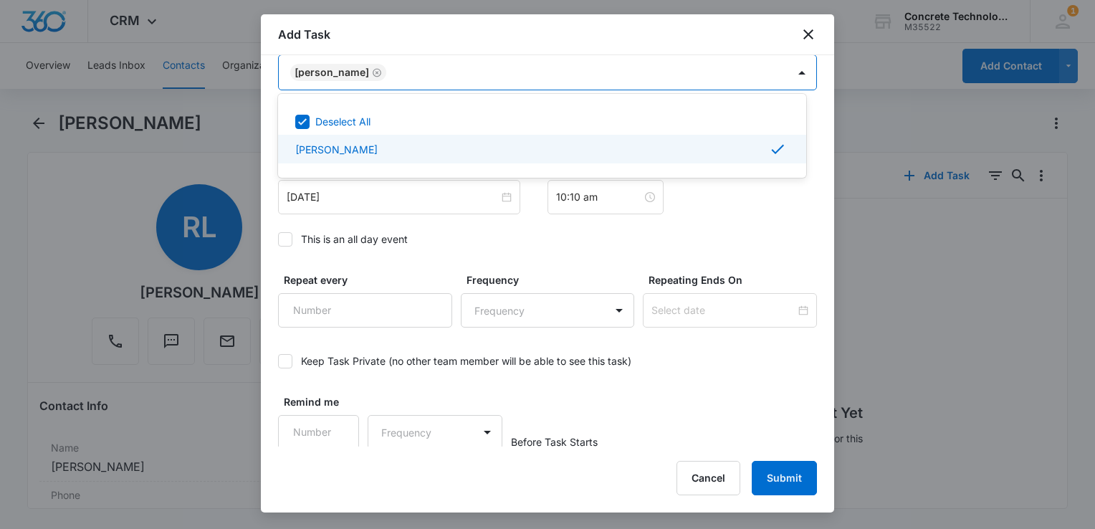
click at [383, 248] on div at bounding box center [547, 264] width 1095 height 529
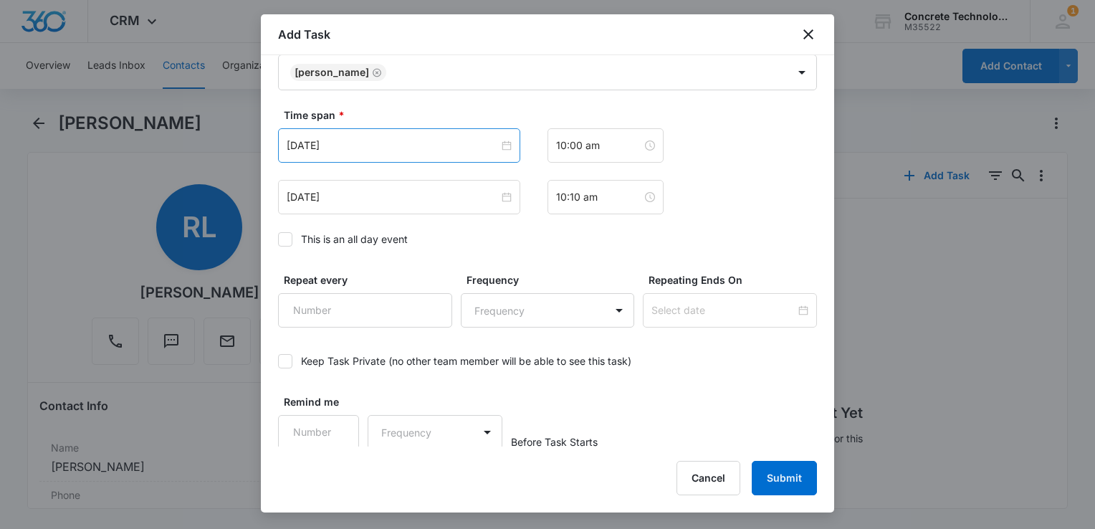
click at [402, 159] on div "[DATE]" at bounding box center [399, 145] width 242 height 34
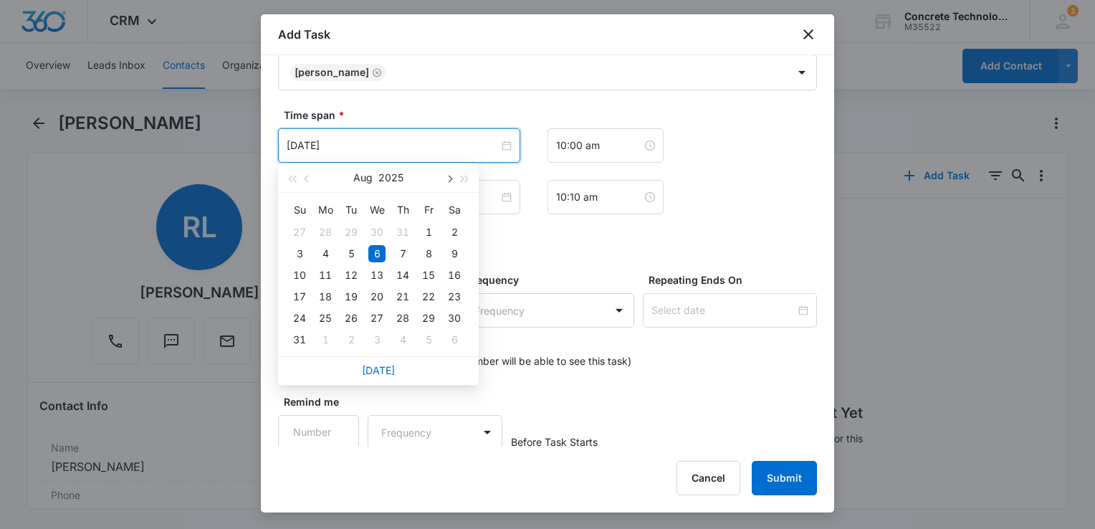
click at [450, 178] on span "button" at bounding box center [448, 179] width 7 height 7
type input "[DATE]"
click at [327, 274] on div "15" at bounding box center [325, 275] width 17 height 17
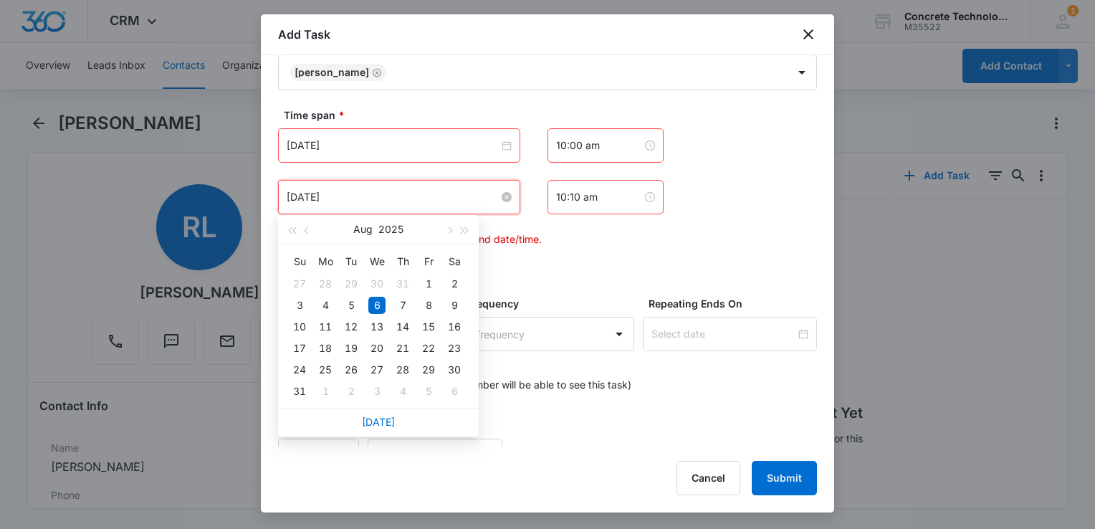
click at [454, 200] on input "[DATE]" at bounding box center [393, 197] width 212 height 16
click at [448, 231] on span "button" at bounding box center [448, 230] width 7 height 7
type input "[DATE]"
click at [324, 323] on div "15" at bounding box center [325, 326] width 17 height 17
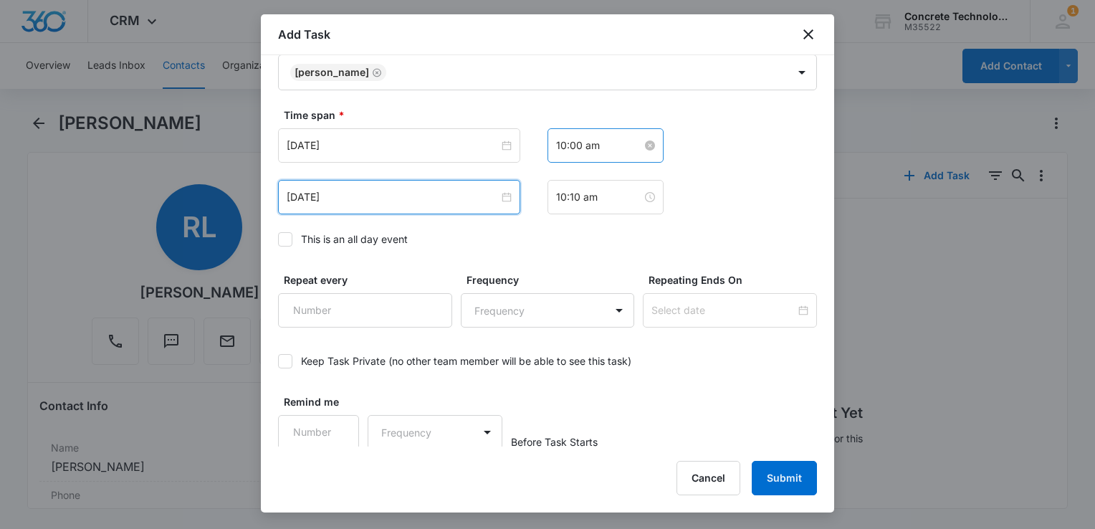
click at [613, 149] on input "10:00 am" at bounding box center [599, 146] width 86 height 16
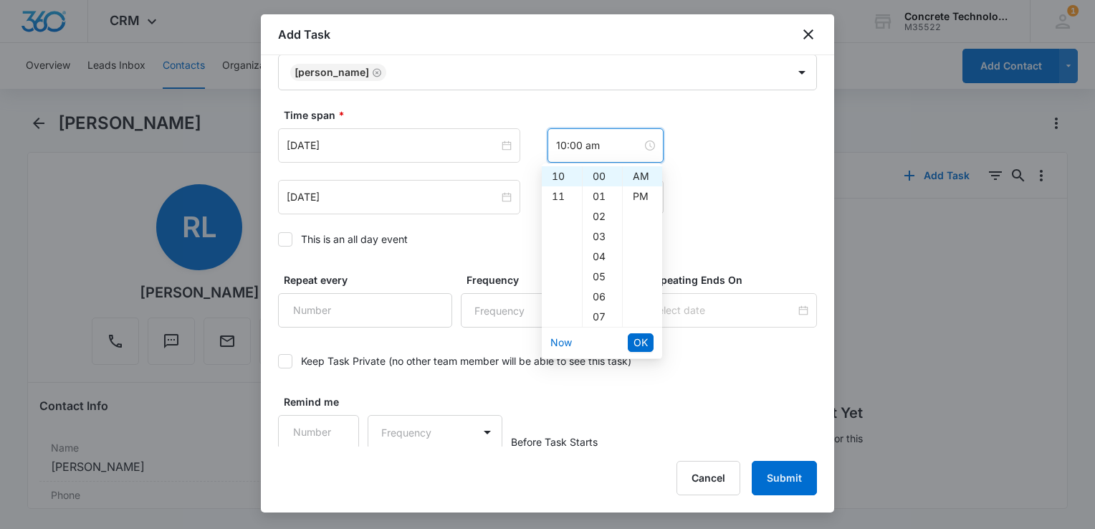
scroll to position [57, 0]
click at [565, 282] on div "08" at bounding box center [562, 279] width 40 height 20
click at [601, 272] on div "30" at bounding box center [602, 277] width 39 height 20
type input "8:30 am"
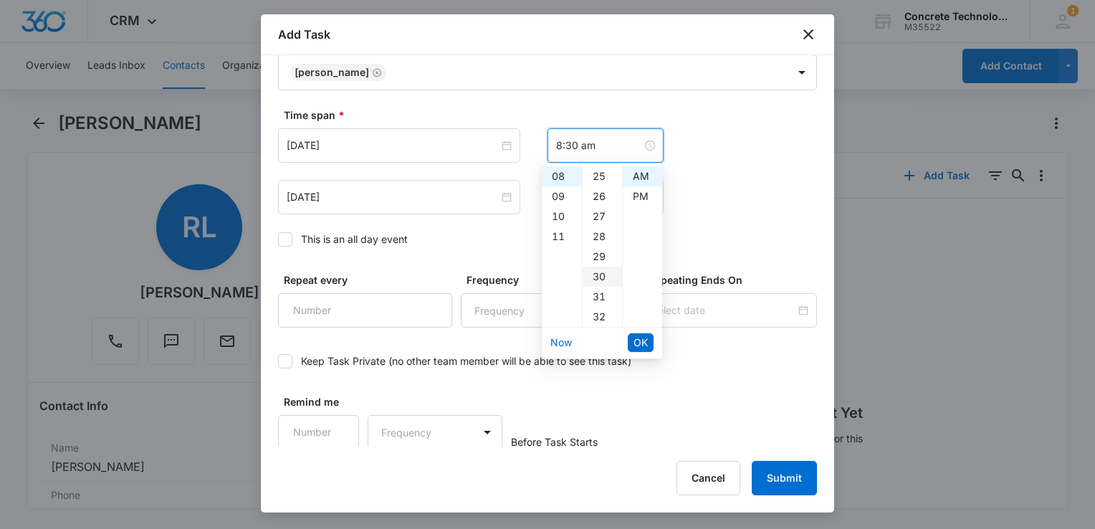
scroll to position [602, 0]
click at [644, 343] on span "OK" at bounding box center [641, 343] width 14 height 16
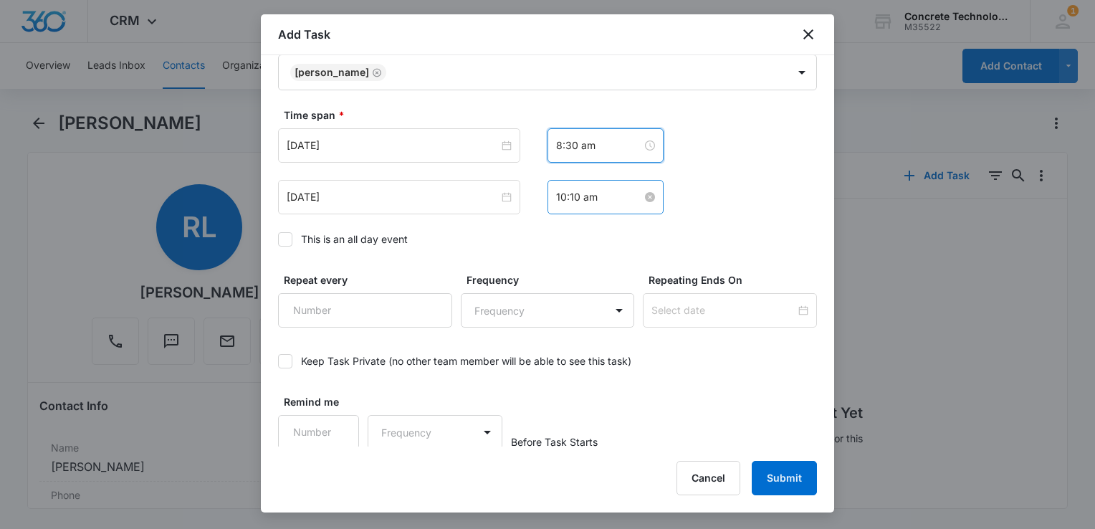
click at [606, 202] on input "10:10 am" at bounding box center [599, 197] width 86 height 16
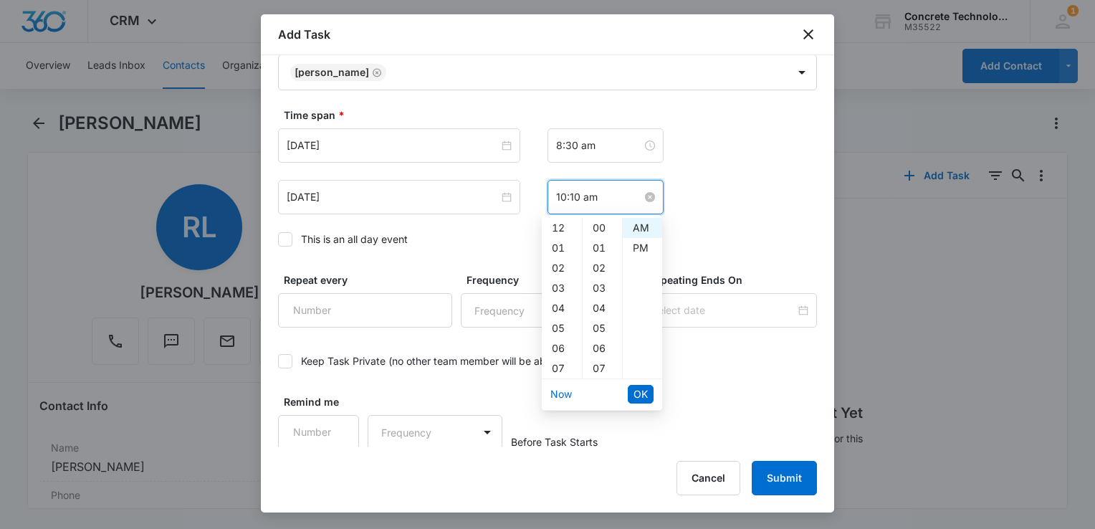
scroll to position [201, 0]
click at [555, 260] on div "08" at bounding box center [562, 259] width 40 height 20
click at [598, 371] on div "35" at bounding box center [602, 371] width 39 height 20
type input "8:35 am"
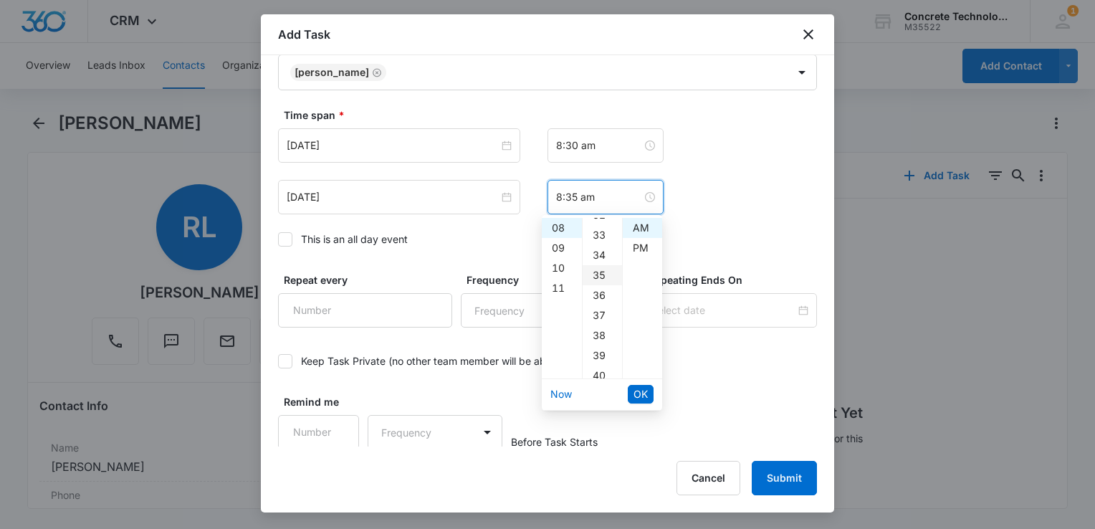
scroll to position [702, 0]
click at [642, 394] on span "OK" at bounding box center [641, 394] width 14 height 16
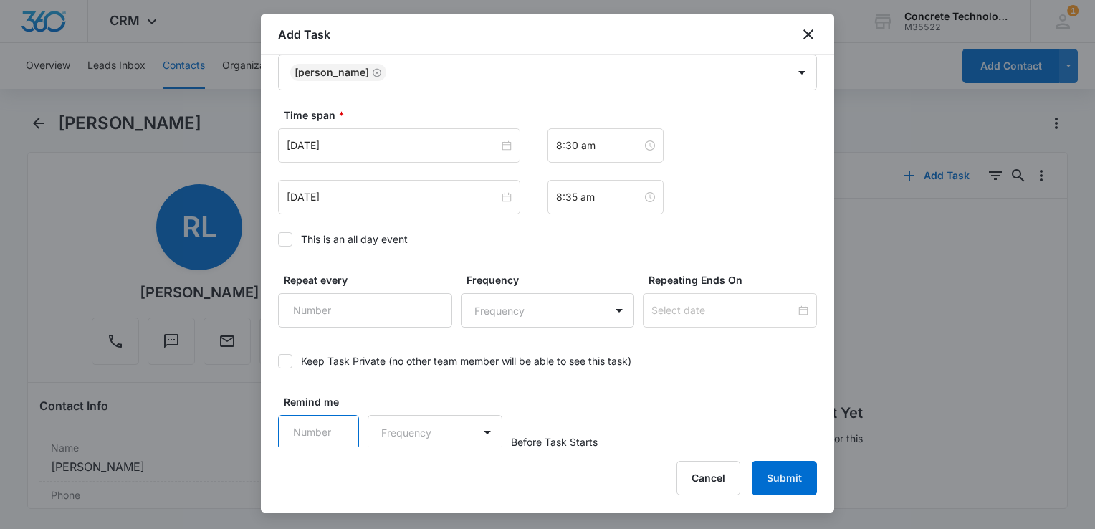
click at [353, 421] on input "Remind me" at bounding box center [318, 432] width 81 height 34
type input "5"
click at [419, 444] on body "CRM Apps Reputation Websites Forms CRM Email Social Content Ads Intelligence Fi…" at bounding box center [547, 264] width 1095 height 529
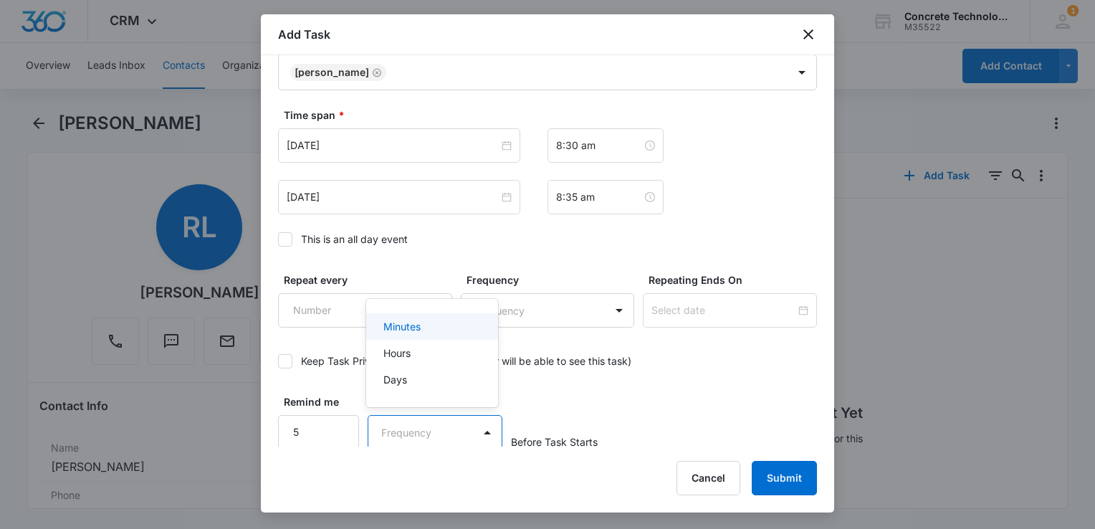
click at [436, 322] on div "Minutes" at bounding box center [430, 326] width 95 height 15
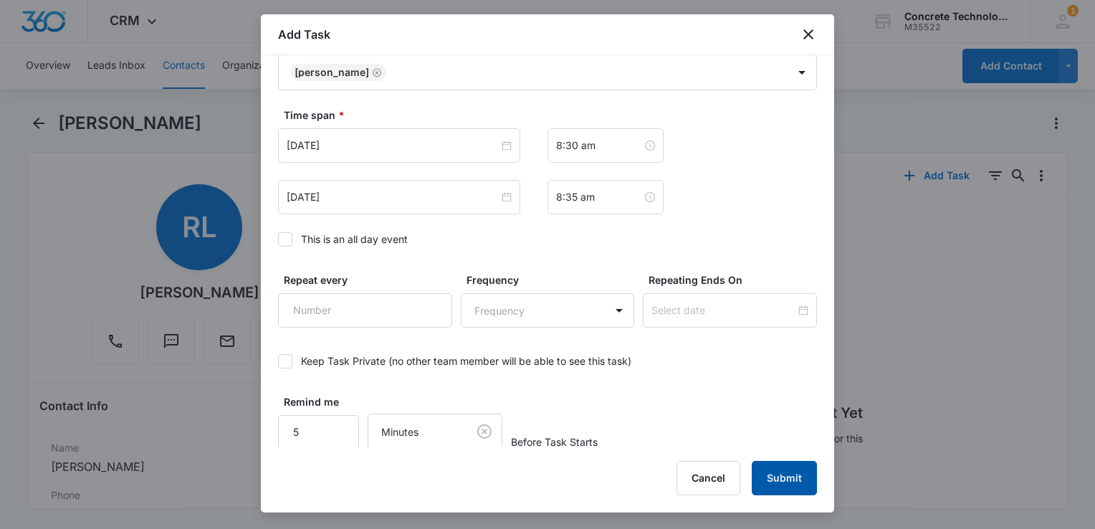
click at [780, 483] on button "Submit" at bounding box center [784, 478] width 65 height 34
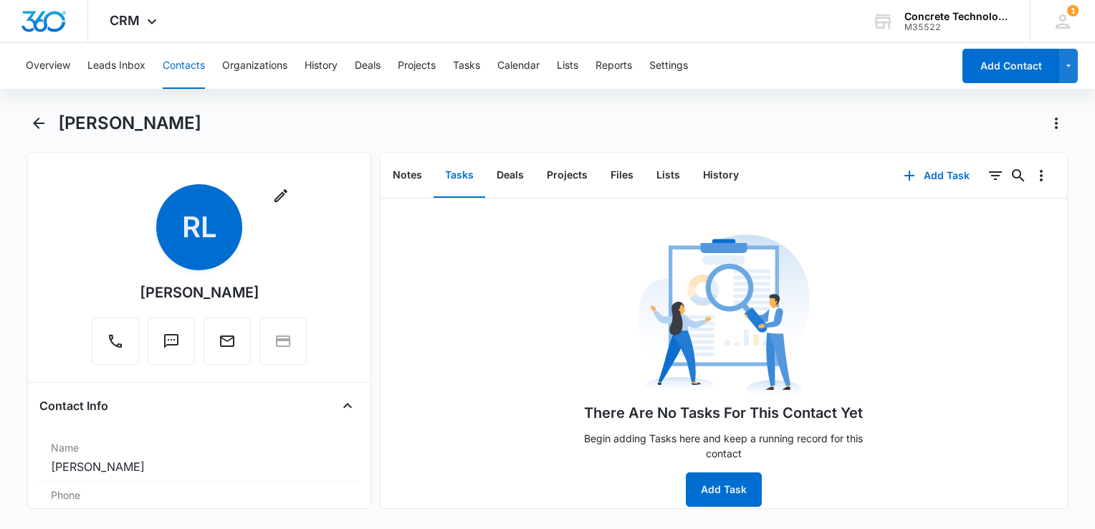
click at [186, 64] on button "Contacts" at bounding box center [184, 66] width 42 height 46
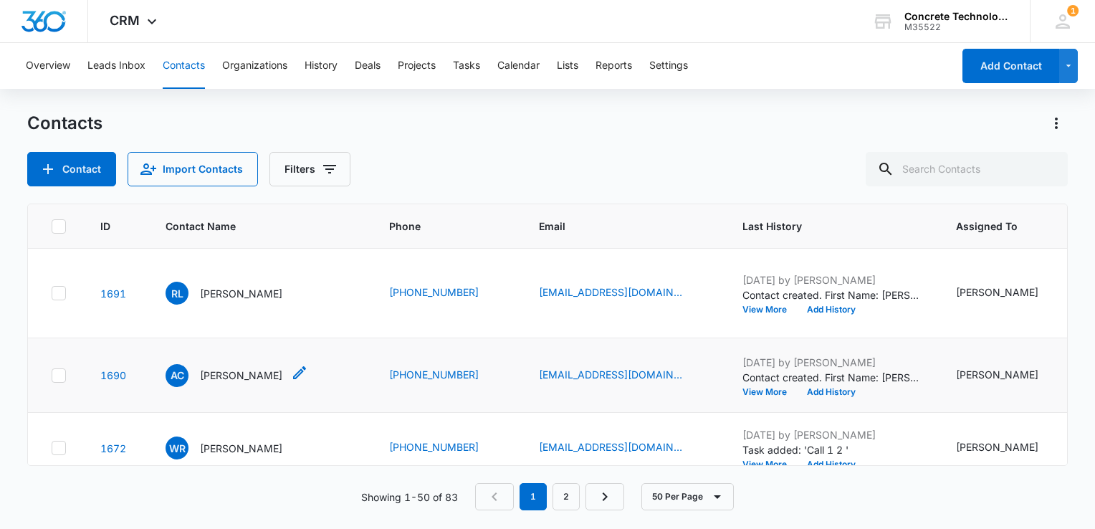
click at [224, 368] on p "[PERSON_NAME]" at bounding box center [241, 375] width 82 height 15
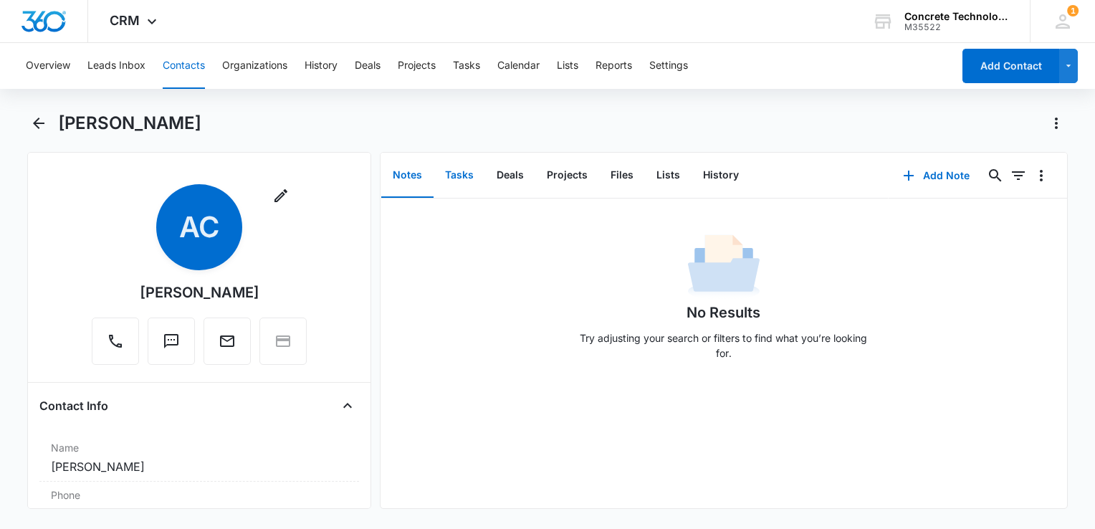
click at [469, 181] on button "Tasks" at bounding box center [460, 175] width 52 height 44
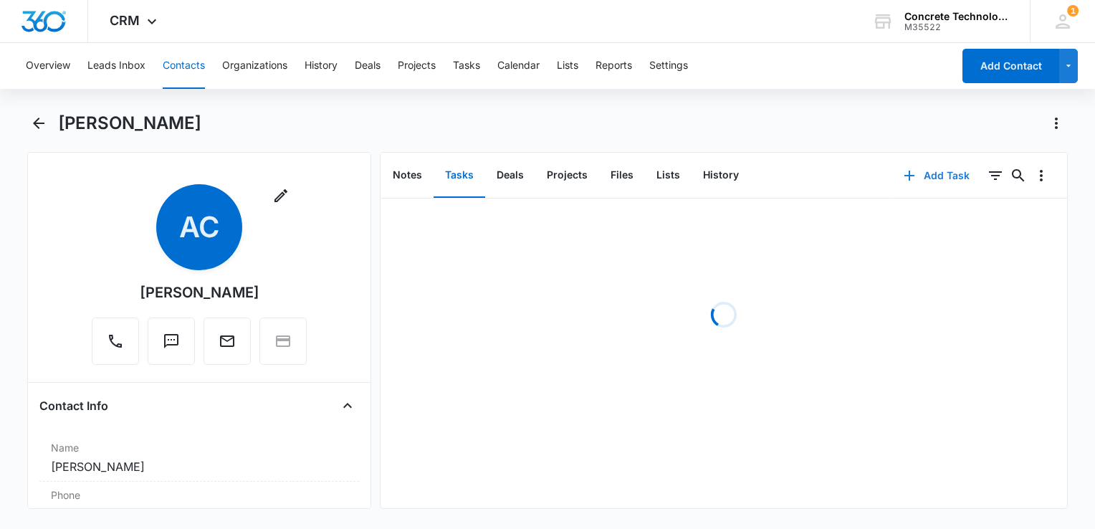
click at [914, 174] on button "Add Task" at bounding box center [936, 175] width 95 height 34
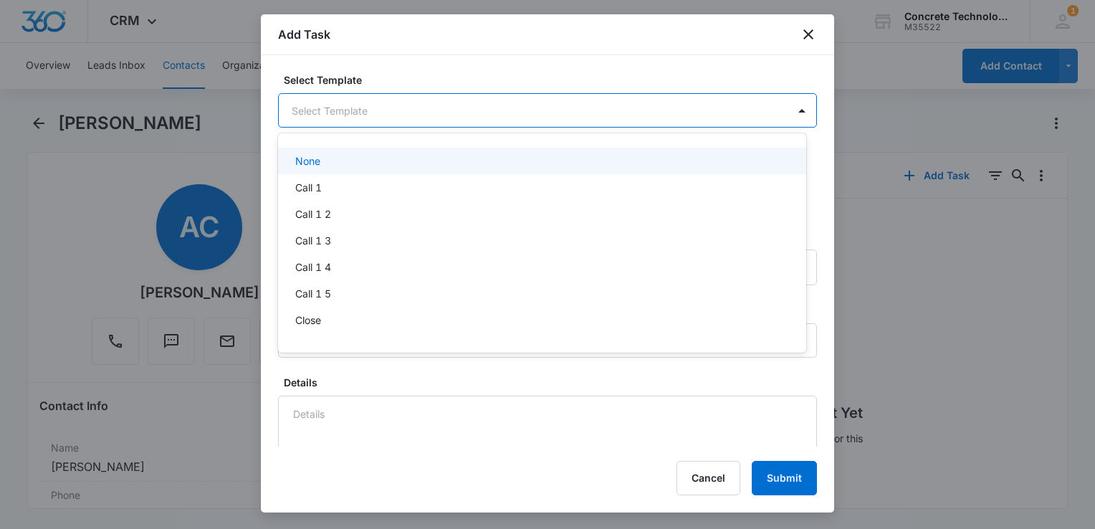
click at [429, 117] on body "CRM Apps Reputation Websites Forms CRM Email Social Content Ads Intelligence Fi…" at bounding box center [547, 264] width 1095 height 529
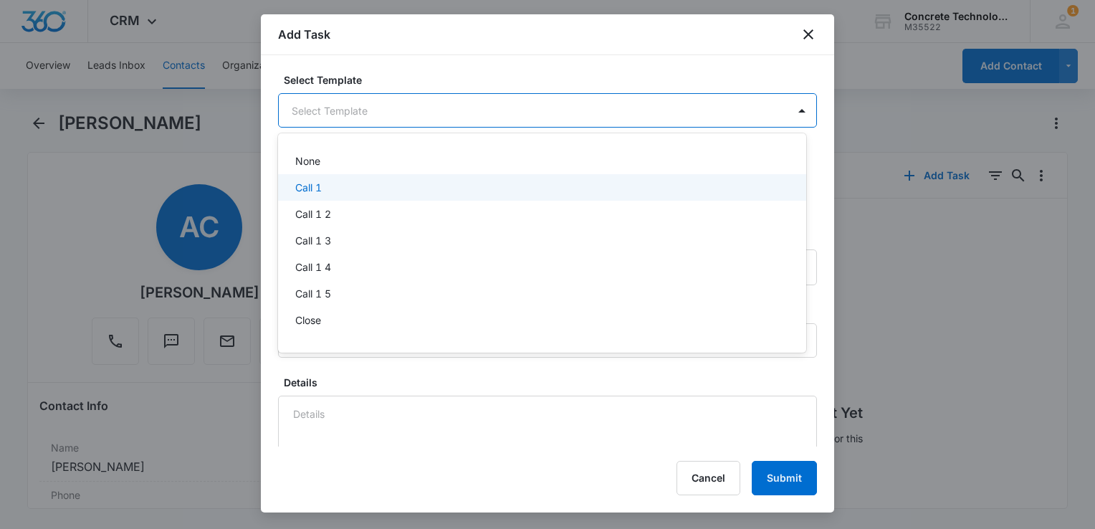
click at [390, 190] on div "Call 1" at bounding box center [540, 187] width 491 height 15
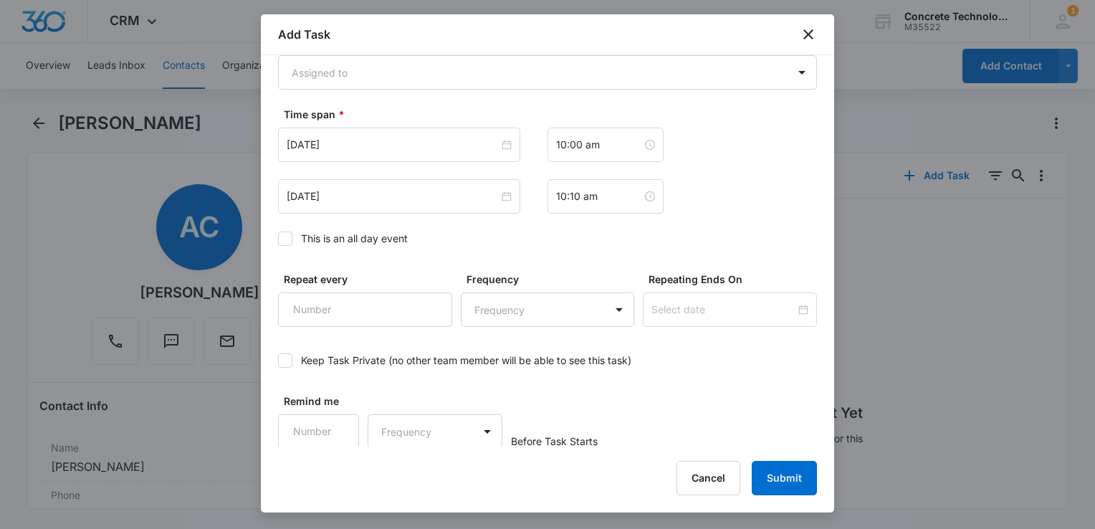
scroll to position [932, 0]
click at [416, 80] on body "CRM Apps Reputation Websites Forms CRM Email Social Content Ads Intelligence Fi…" at bounding box center [547, 264] width 1095 height 529
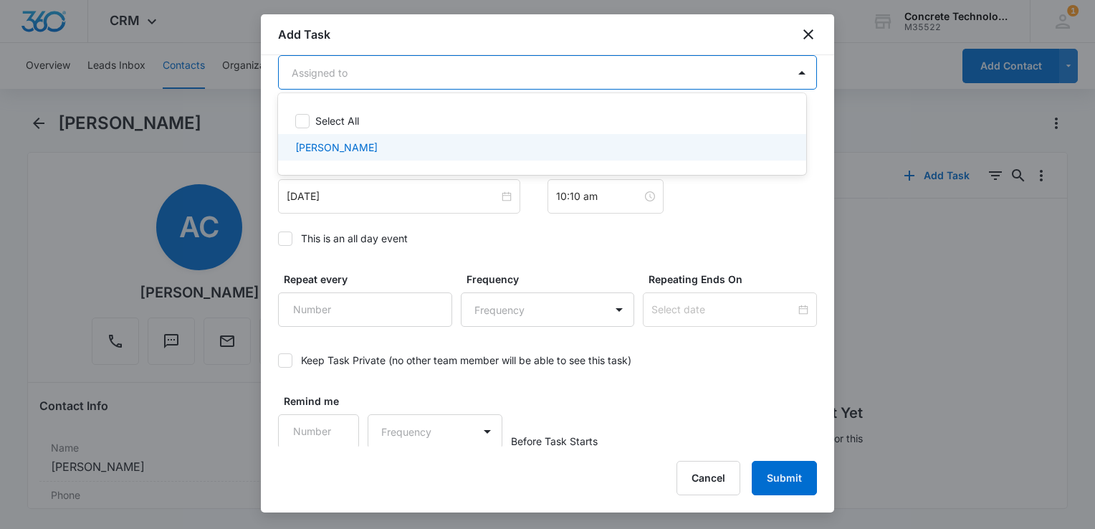
click at [392, 150] on div "[PERSON_NAME]" at bounding box center [540, 147] width 491 height 15
checkbox input "true"
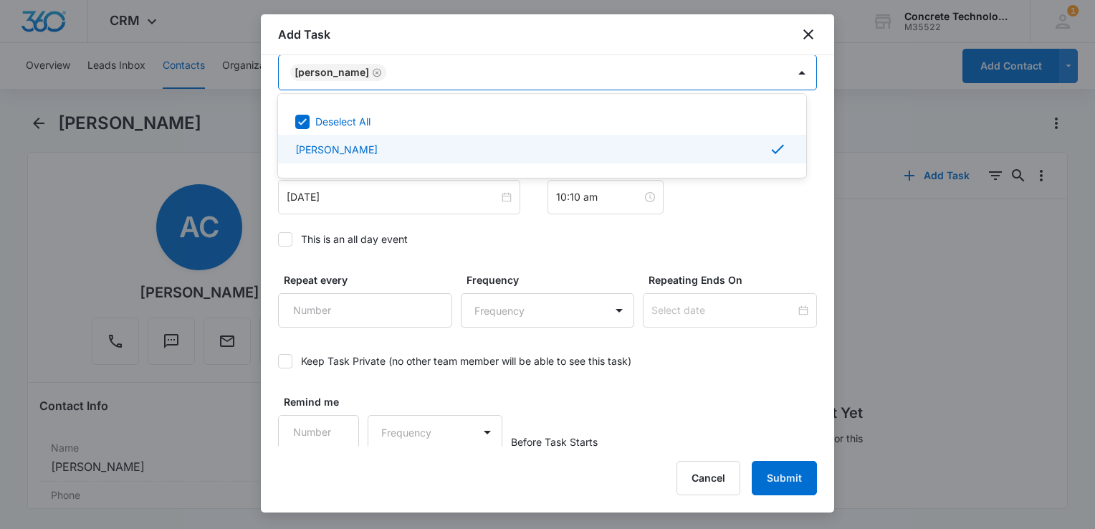
click at [386, 196] on div at bounding box center [547, 264] width 1095 height 529
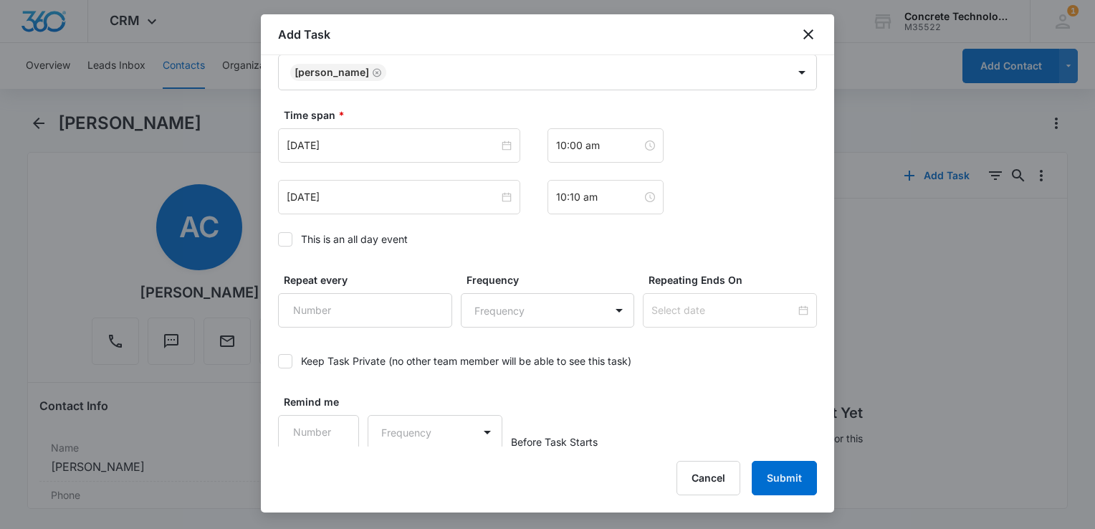
click at [386, 196] on input "[DATE]" at bounding box center [393, 197] width 212 height 16
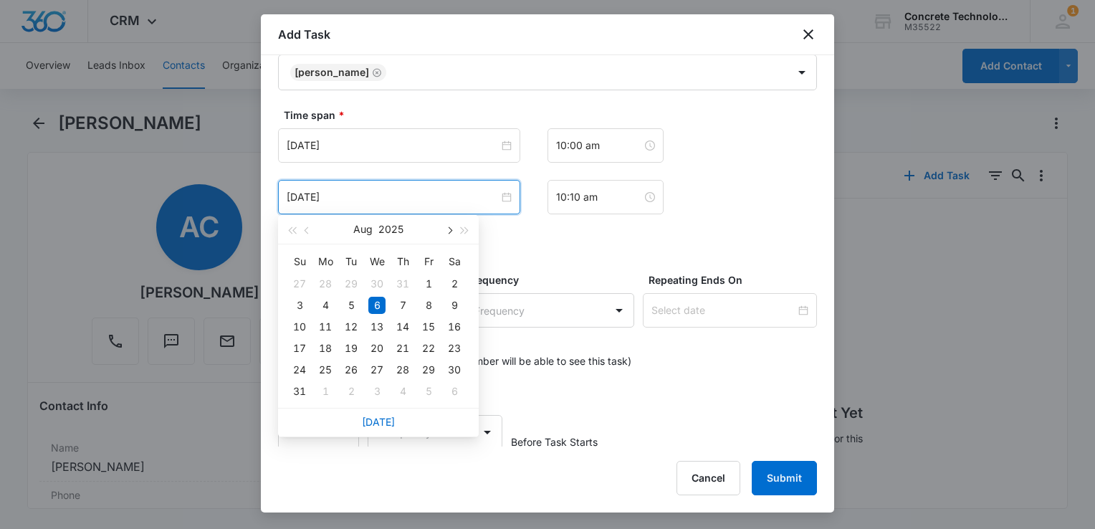
click at [452, 226] on button "button" at bounding box center [449, 229] width 16 height 29
click at [310, 233] on button "button" at bounding box center [308, 229] width 16 height 29
type input "[DATE]"
click at [326, 328] on div "15" at bounding box center [325, 326] width 17 height 17
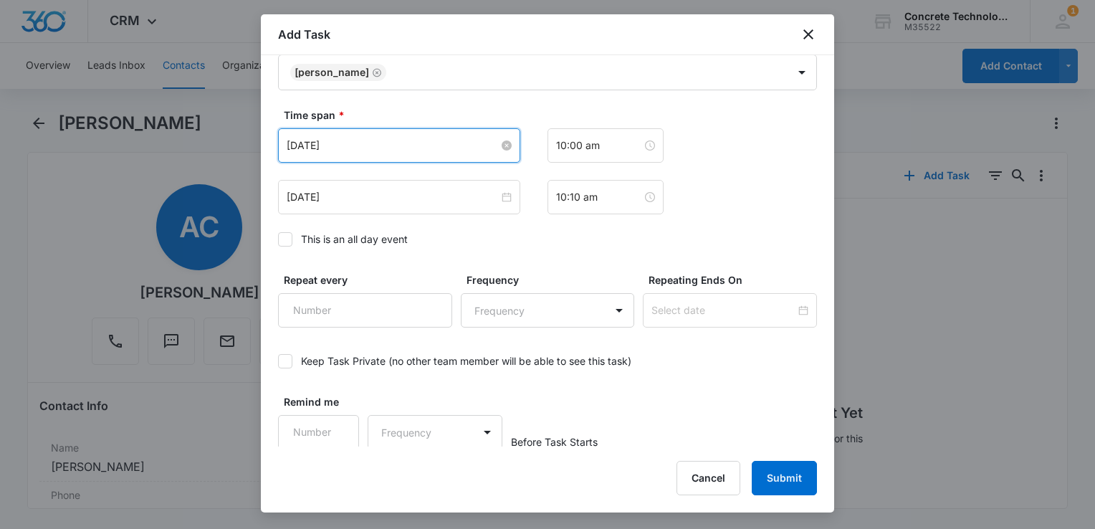
click at [402, 148] on input "[DATE]" at bounding box center [393, 146] width 212 height 16
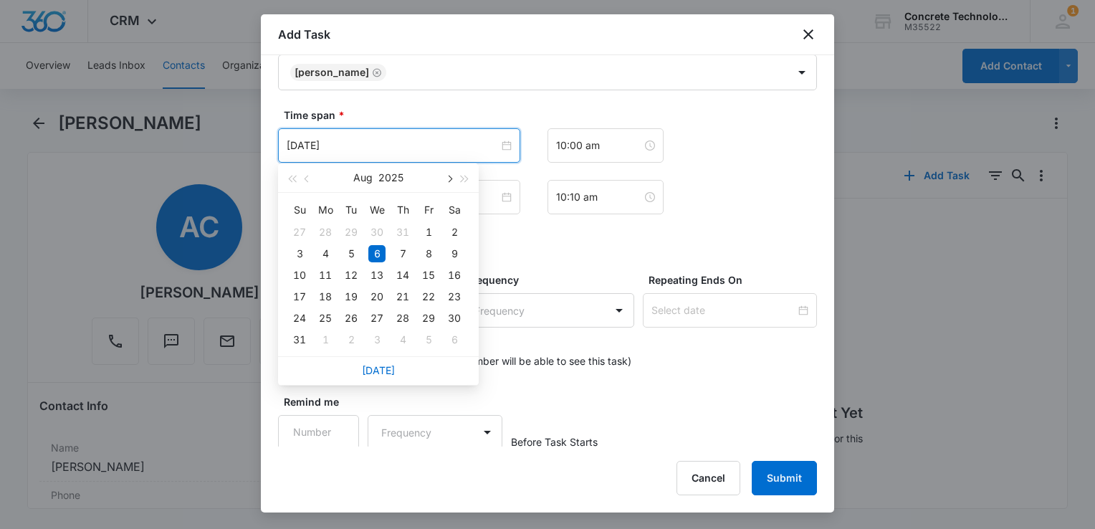
click at [453, 184] on button "button" at bounding box center [449, 177] width 16 height 29
type input "[DATE]"
click at [327, 274] on div "15" at bounding box center [325, 275] width 17 height 17
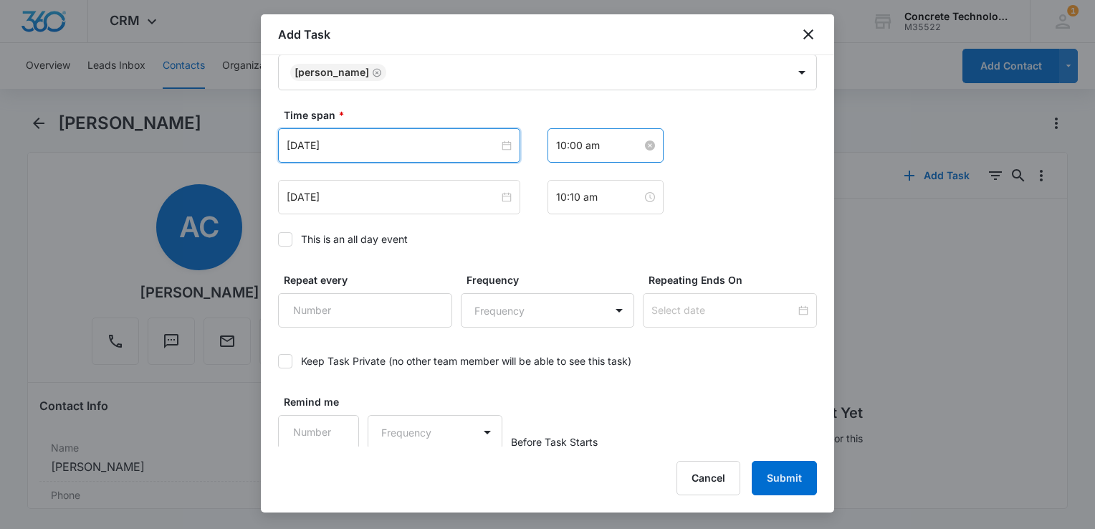
click at [599, 140] on input "10:00 am" at bounding box center [599, 146] width 86 height 16
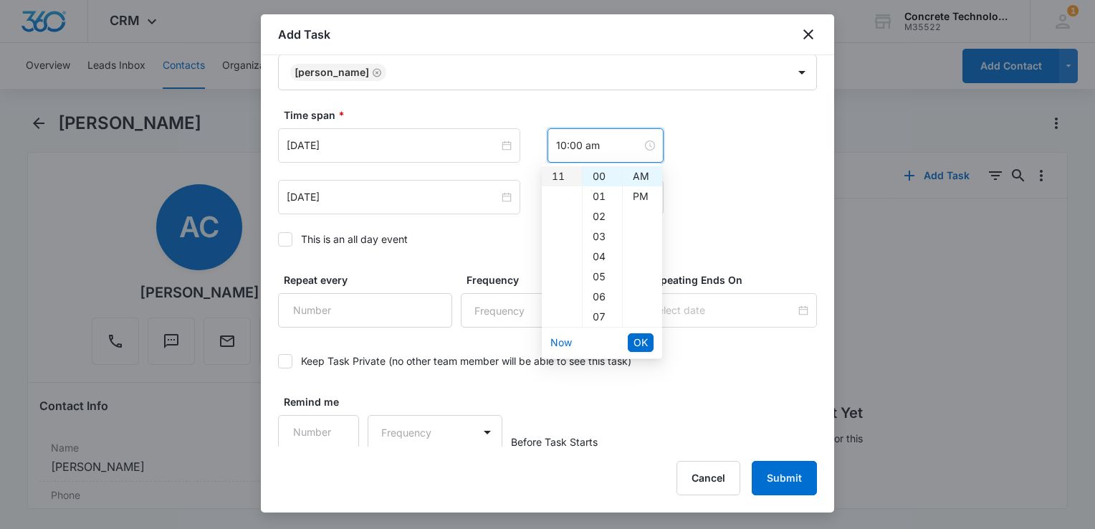
scroll to position [149, 0]
click at [565, 191] on div "08" at bounding box center [562, 188] width 40 height 20
click at [602, 201] on div "30" at bounding box center [602, 205] width 39 height 20
type input "8:30 am"
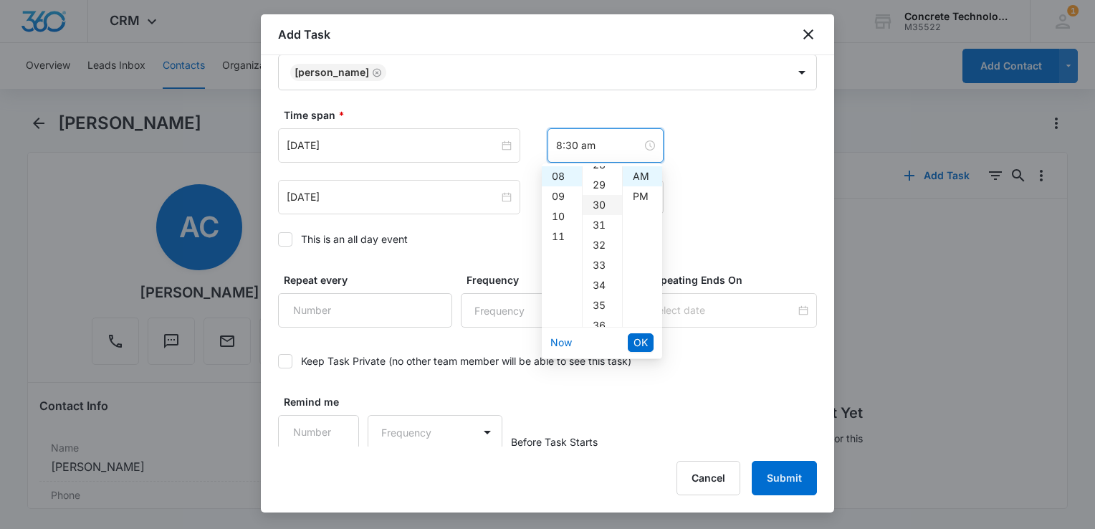
scroll to position [602, 0]
click at [639, 346] on span "OK" at bounding box center [641, 343] width 14 height 16
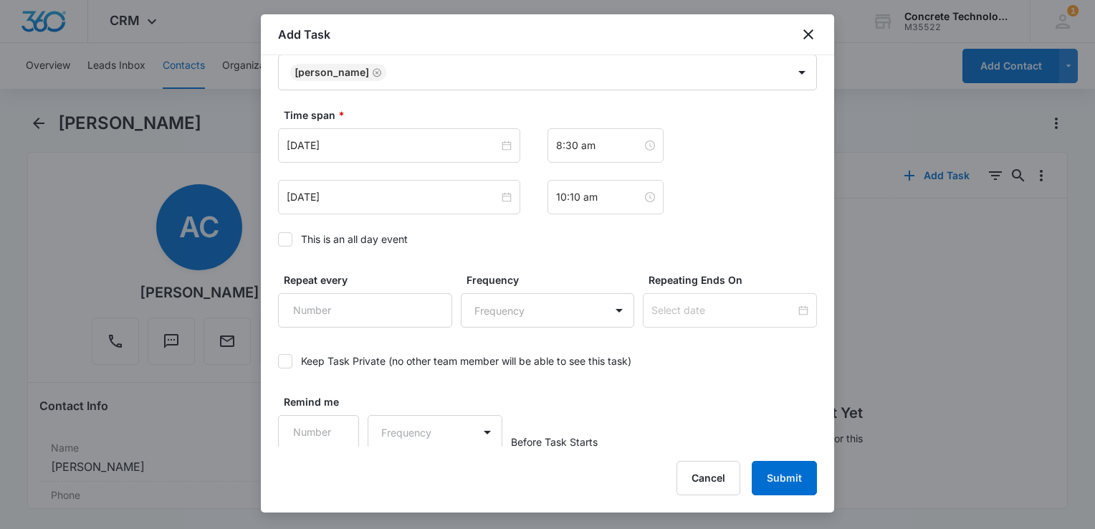
click at [605, 214] on div "Time span * [DATE] [DATE] Su Mo Tu We Th Fr Sa 31 1 2 3 4 5 6 7 8 9 10 11 12 13…" at bounding box center [547, 181] width 539 height 148
click at [603, 199] on input "10:10 am" at bounding box center [599, 197] width 86 height 16
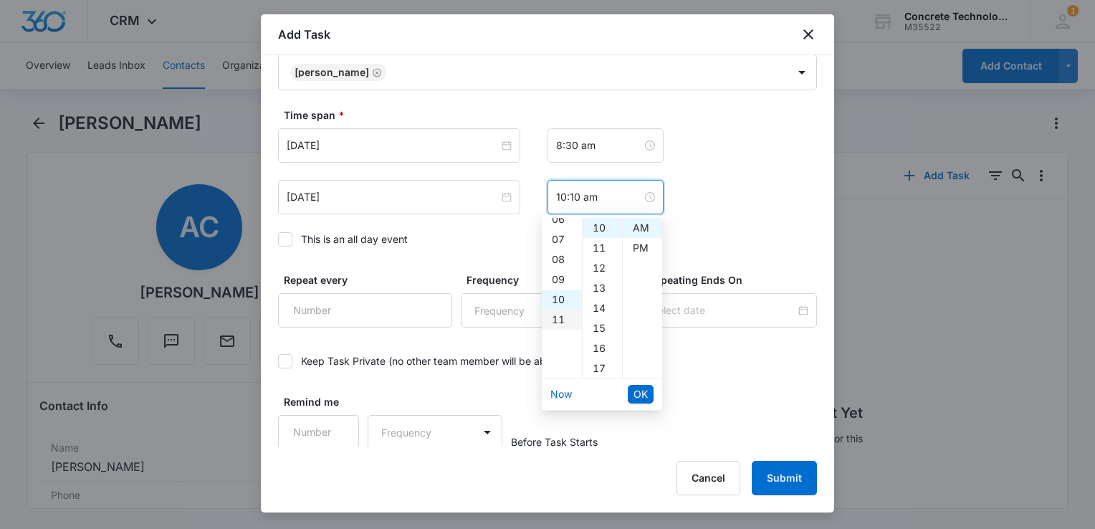
scroll to position [129, 0]
click at [558, 254] on div "08" at bounding box center [562, 259] width 40 height 20
click at [602, 231] on div "35" at bounding box center [602, 228] width 39 height 20
type input "8:35 am"
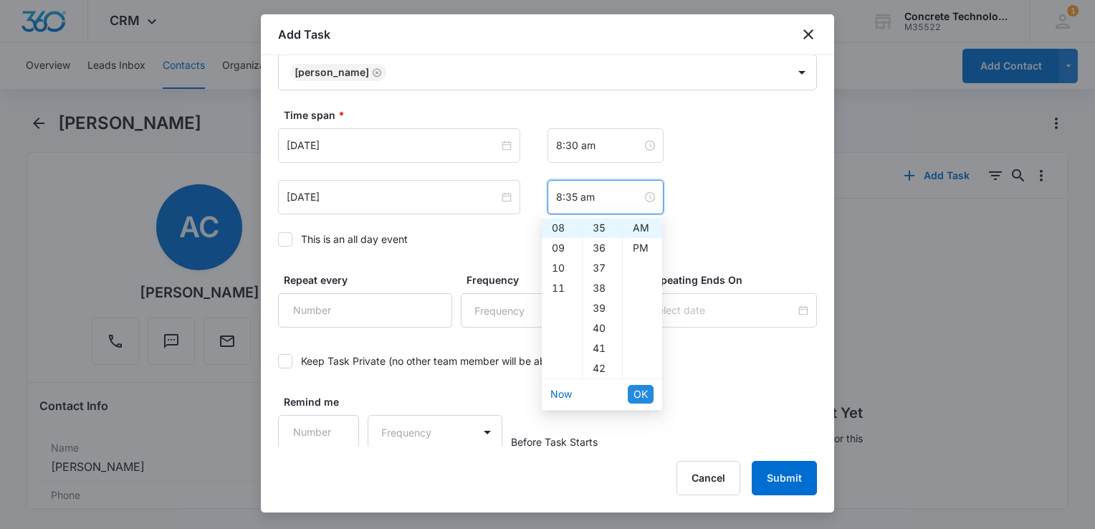
click at [644, 391] on span "OK" at bounding box center [641, 394] width 14 height 16
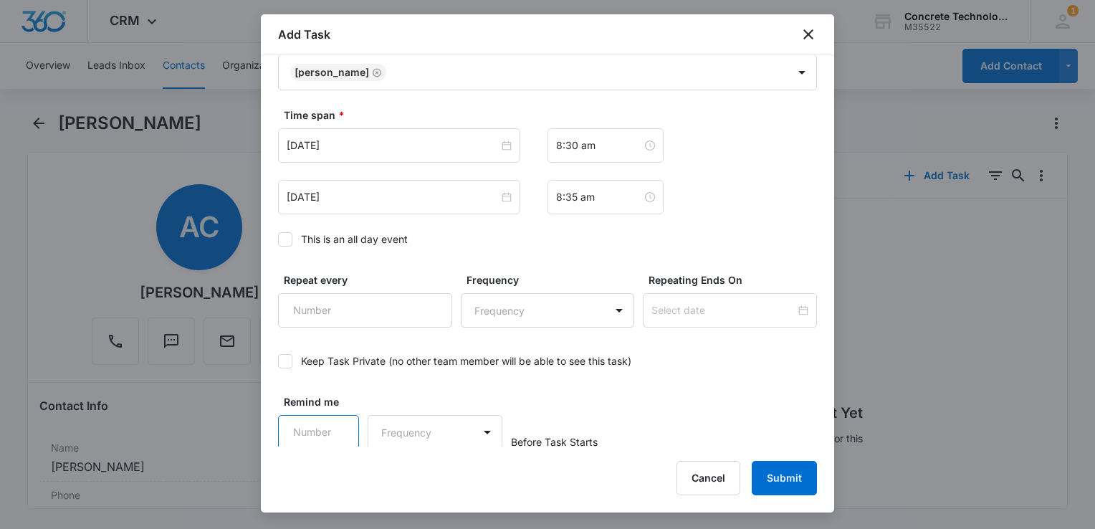
click at [319, 427] on input "Remind me" at bounding box center [318, 432] width 81 height 34
type input "5"
click at [408, 431] on body "CRM Apps Reputation Websites Forms CRM Email Social Content Ads Intelligence Fi…" at bounding box center [547, 264] width 1095 height 529
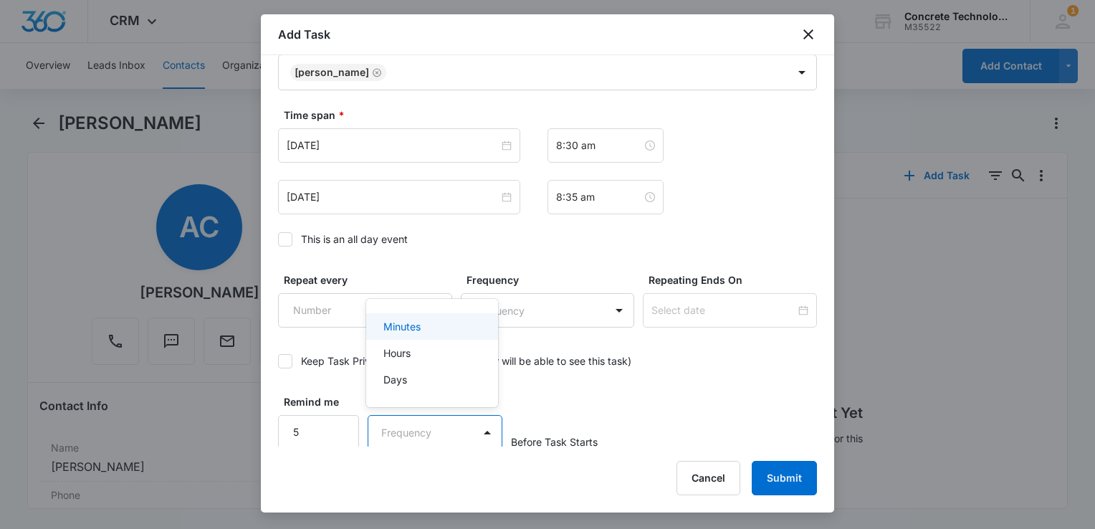
click at [425, 325] on div "Minutes" at bounding box center [430, 326] width 95 height 15
click at [788, 484] on button "Submit" at bounding box center [784, 478] width 65 height 34
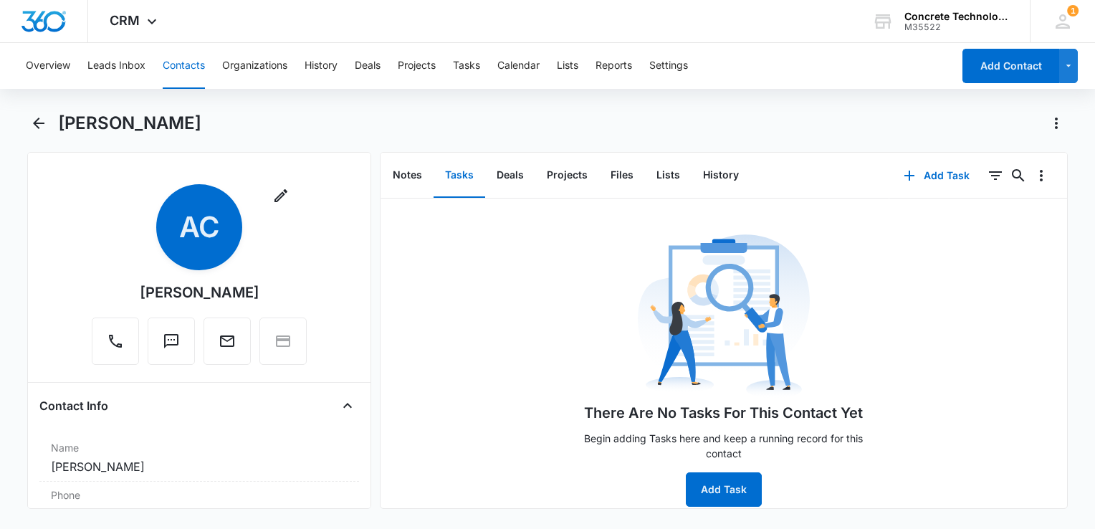
click at [1066, 19] on icon at bounding box center [1062, 21] width 21 height 21
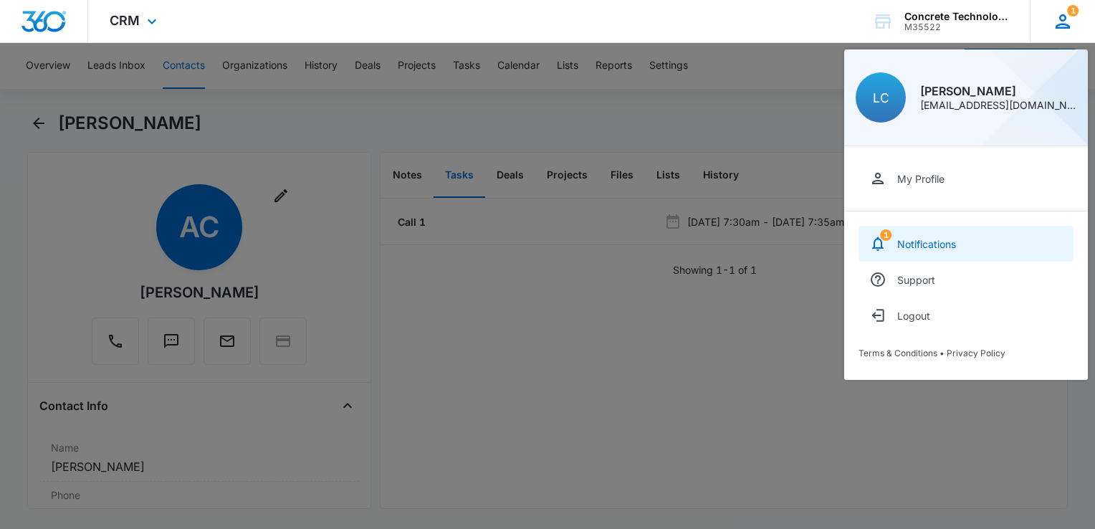
click at [966, 243] on link "1 Notifications" at bounding box center [966, 244] width 215 height 36
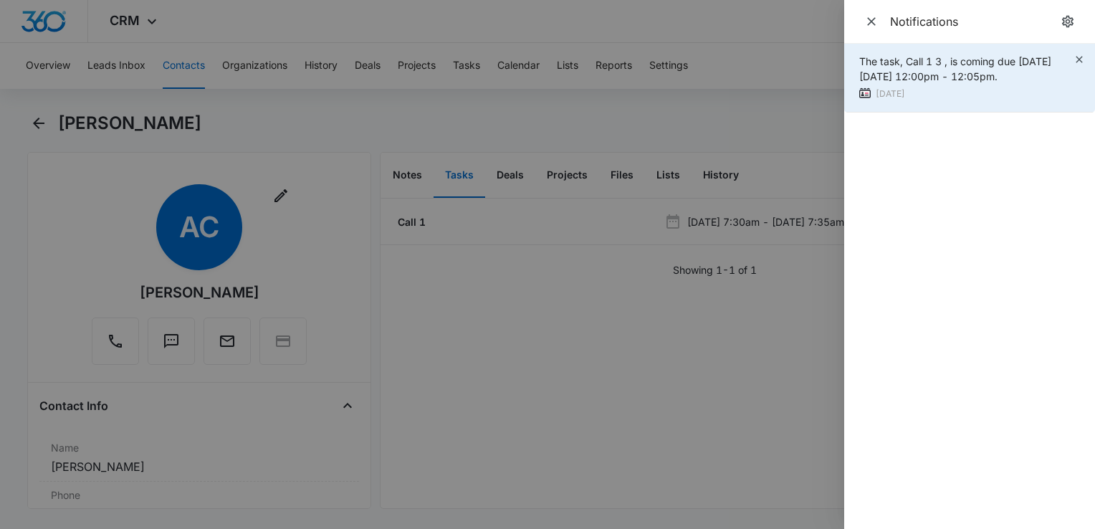
click at [1085, 57] on div "The task, Call 1 3 , is coming due [DATE][DATE] 12:00pm - 12:05pm. [DATE]" at bounding box center [969, 78] width 251 height 69
click at [1078, 58] on icon "button" at bounding box center [1079, 59] width 11 height 11
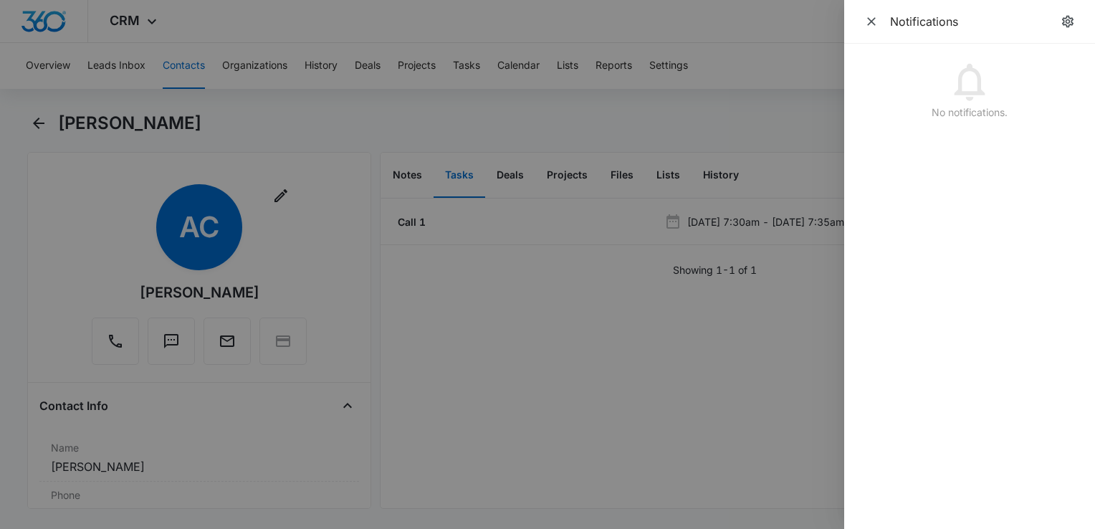
click at [645, 14] on div at bounding box center [547, 264] width 1095 height 529
